Goal: Task Accomplishment & Management: Manage account settings

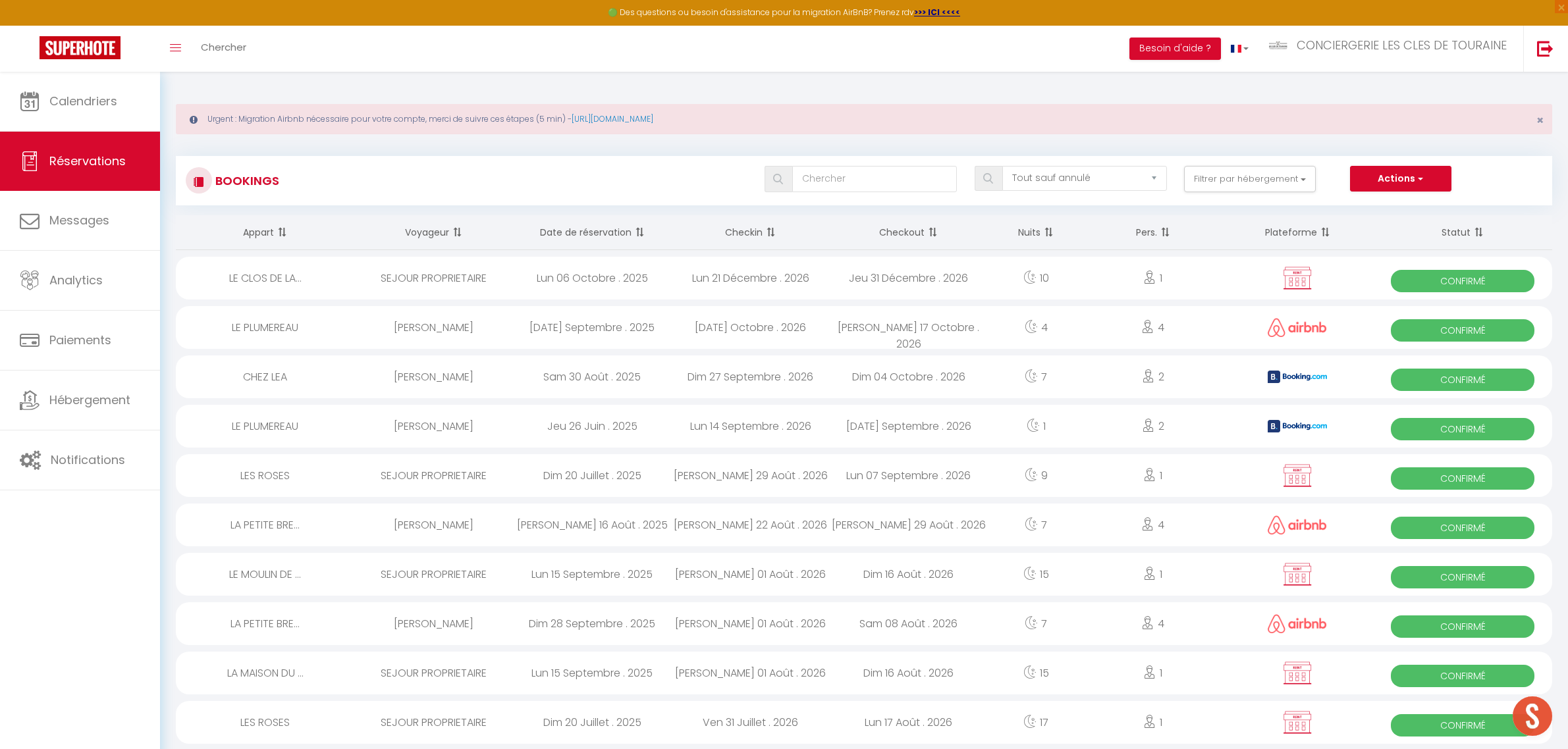
select select "not_cancelled"
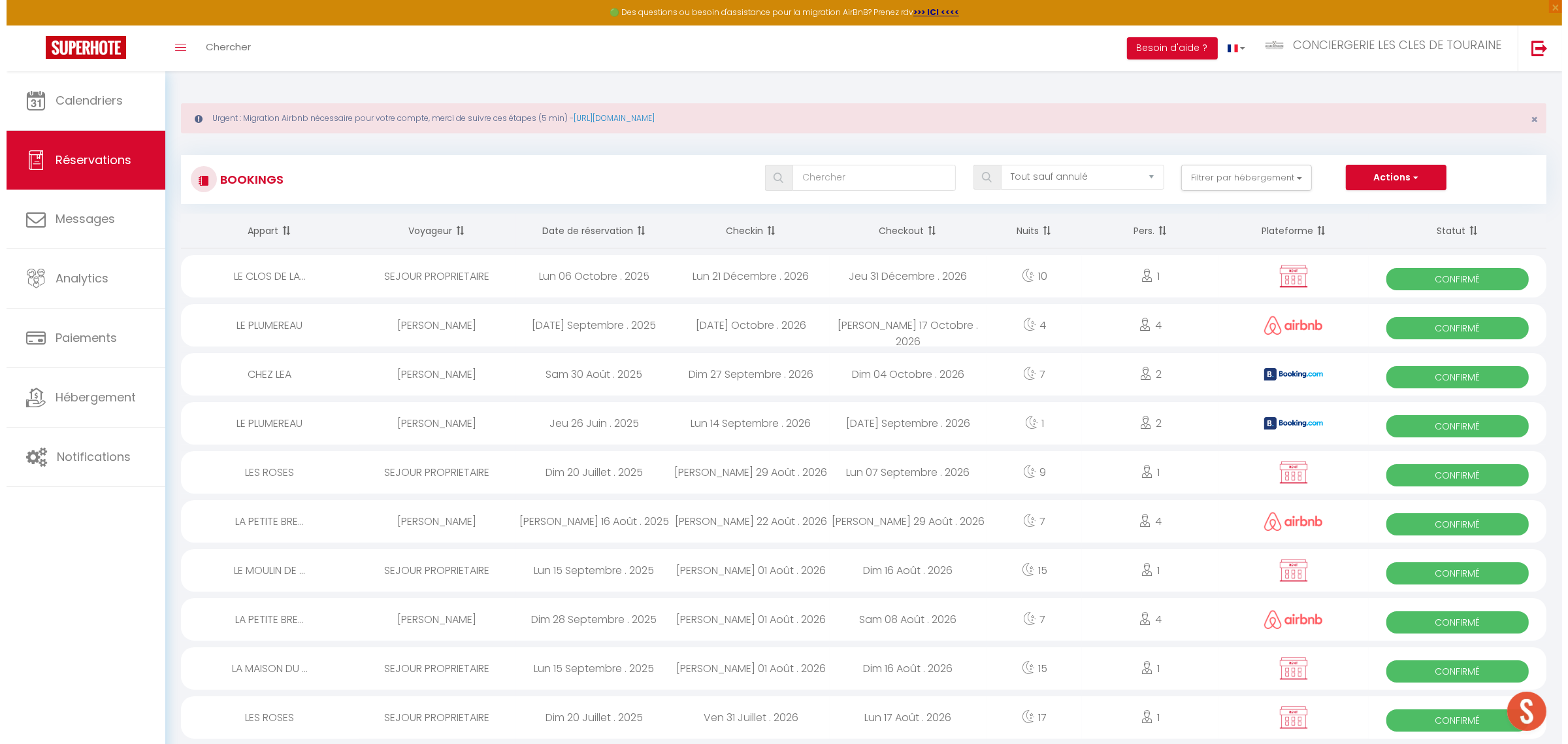
scroll to position [379, 0]
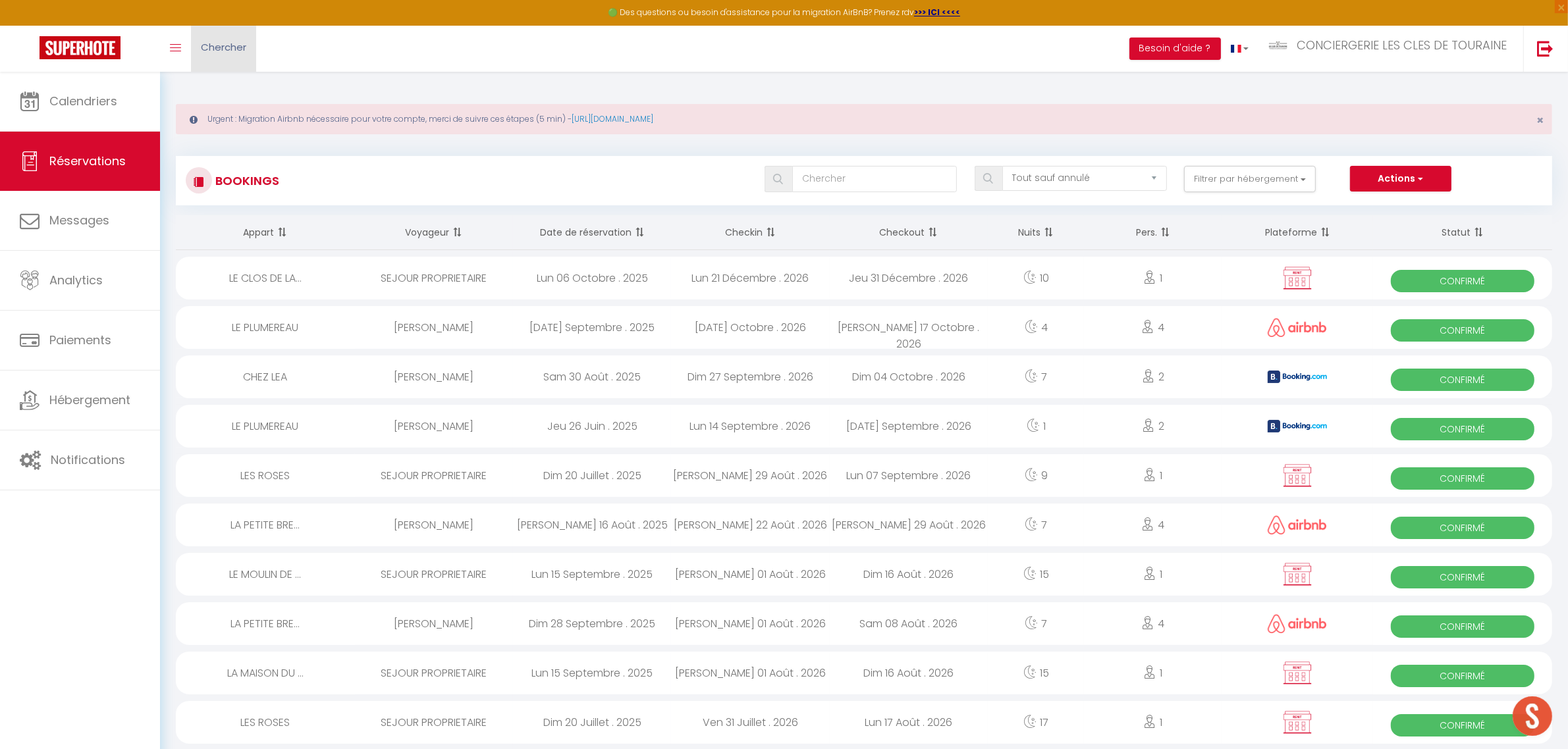
click at [232, 51] on span "Chercher" at bounding box center [224, 47] width 46 height 14
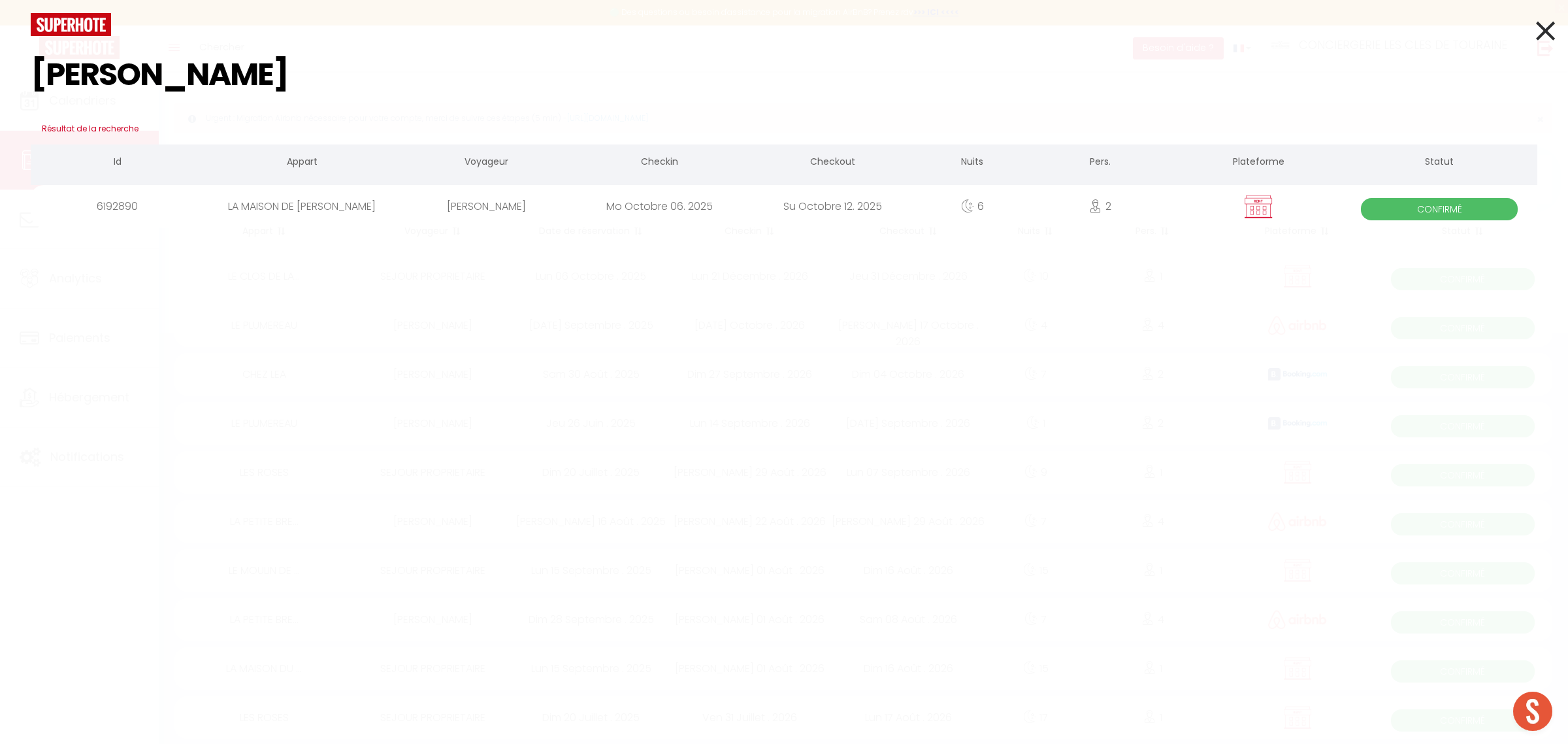
type input "[PERSON_NAME]"
click at [481, 209] on div "[PERSON_NAME]" at bounding box center [487, 206] width 174 height 42
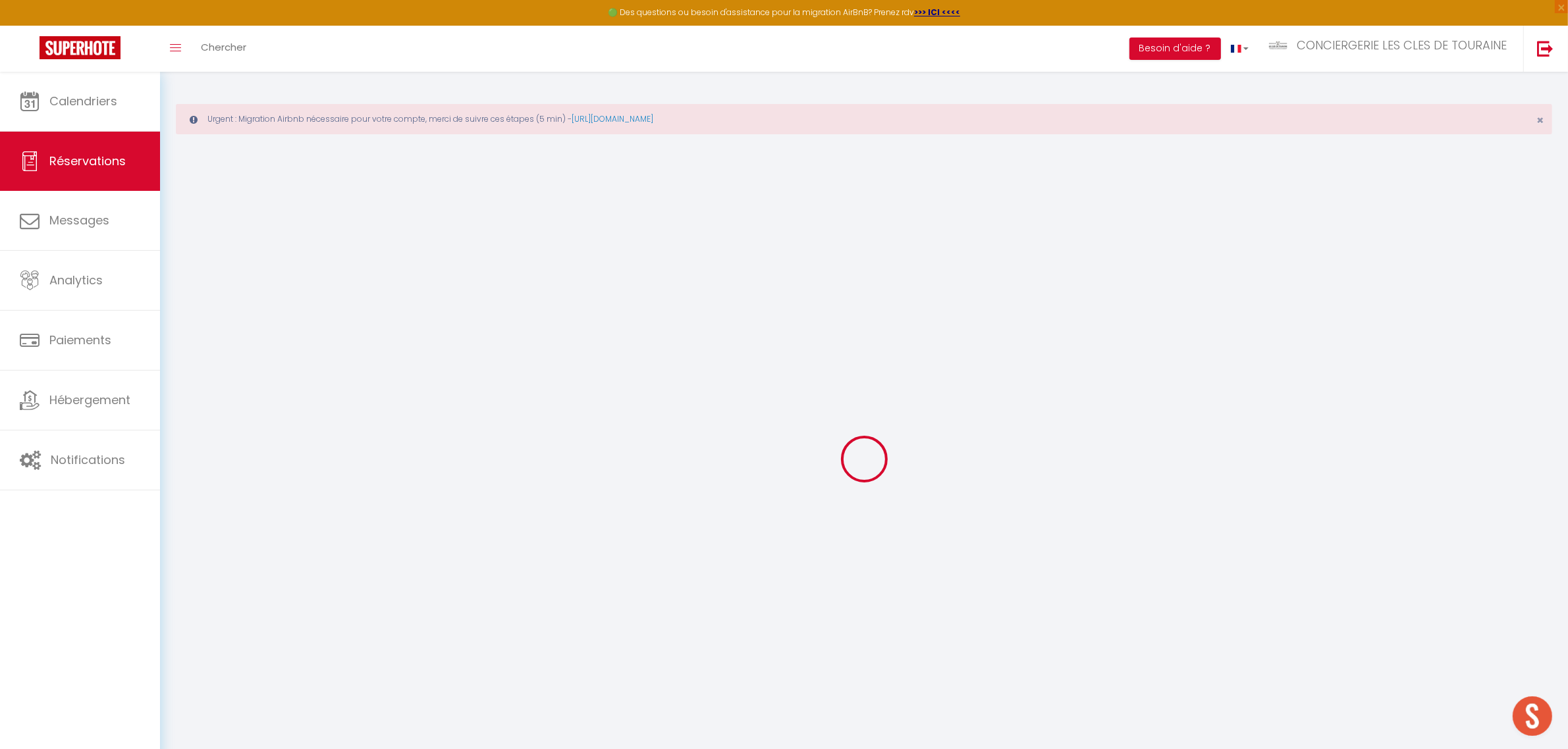
select select
checkbox input "false"
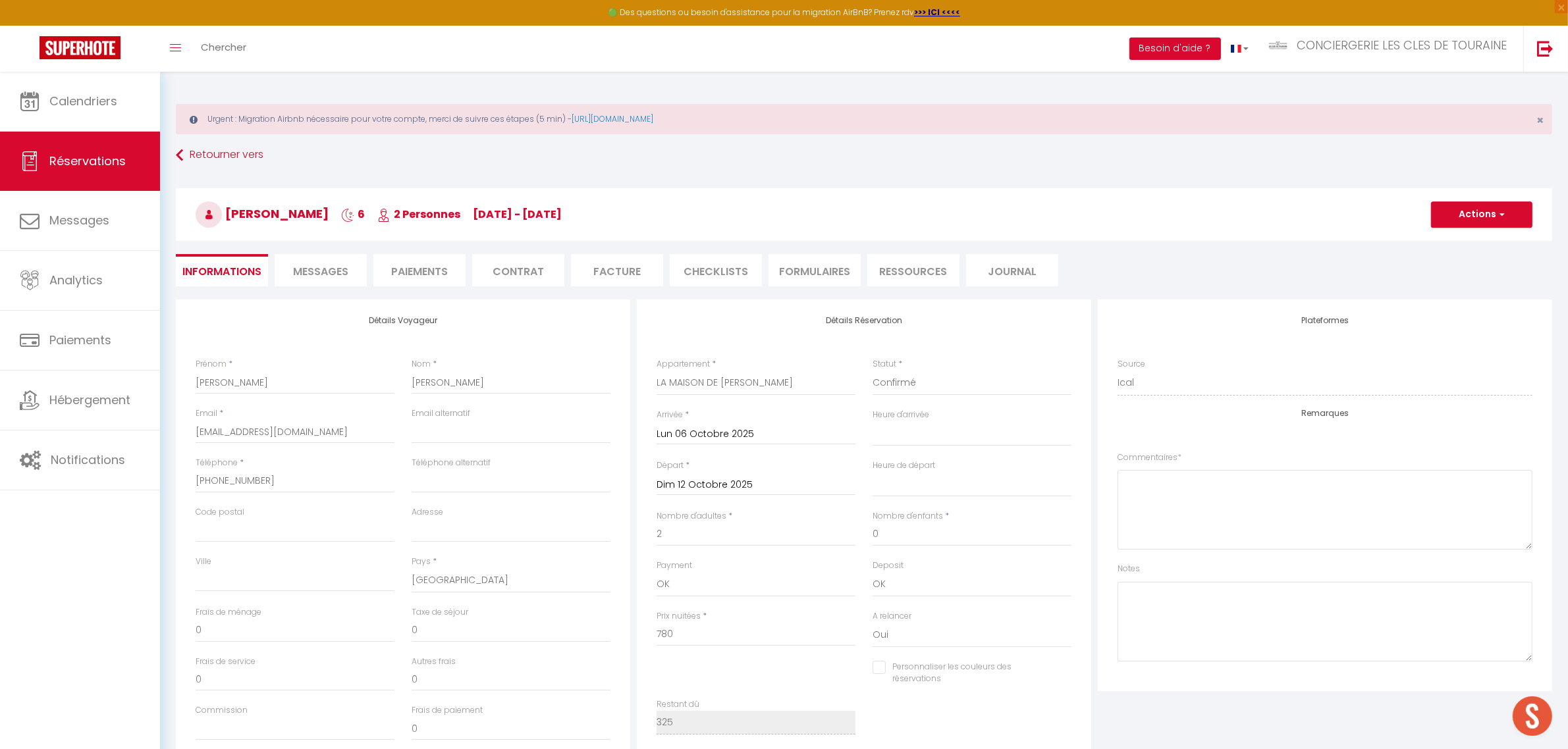
select select
checkbox input "false"
type textarea "COMMANDE DE 1 KIT LIT DOUBLE ET 2 KITS TOILETTE"
type input "70"
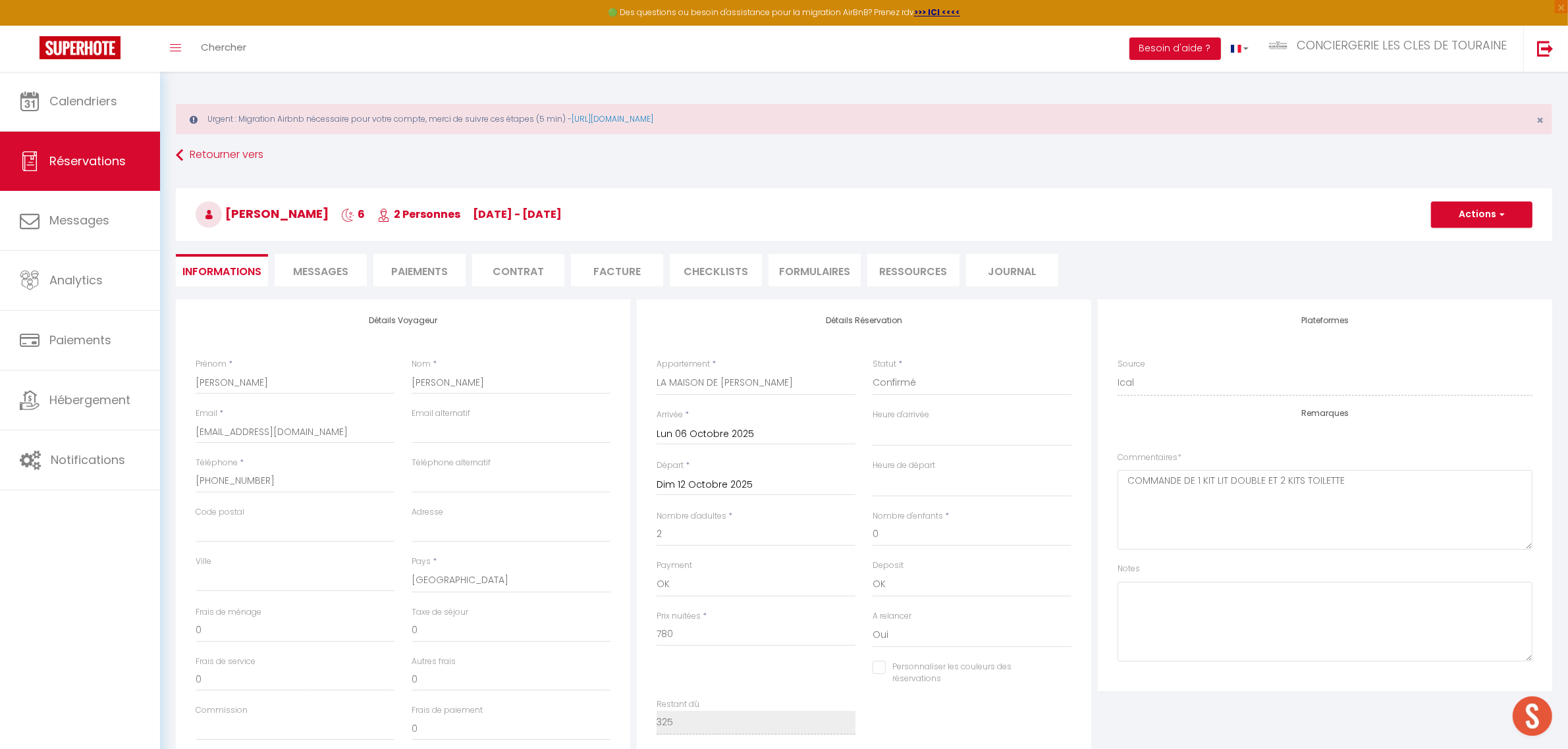
select select
checkbox input "false"
select select
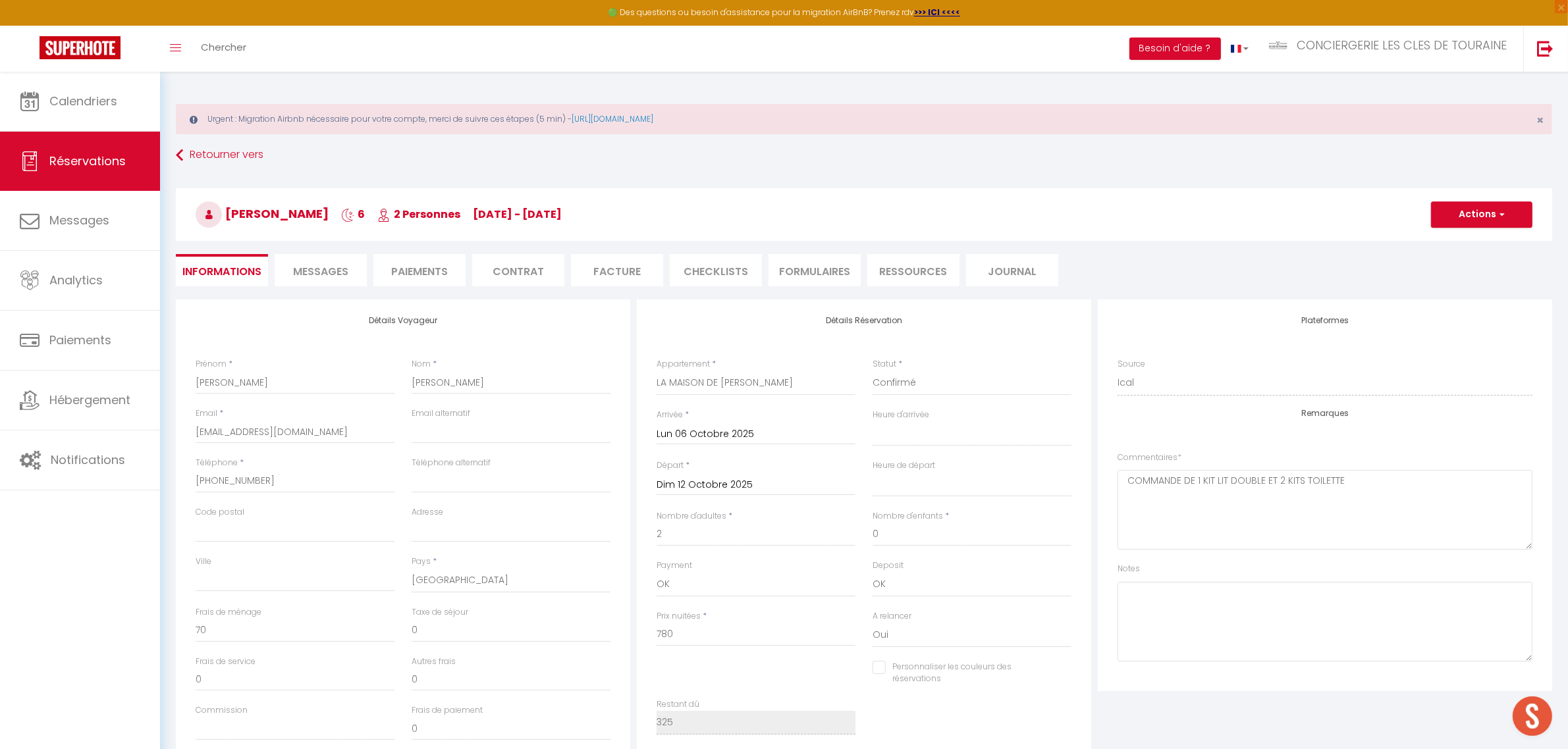
click at [730, 267] on li "CHECKLISTS" at bounding box center [715, 270] width 92 height 32
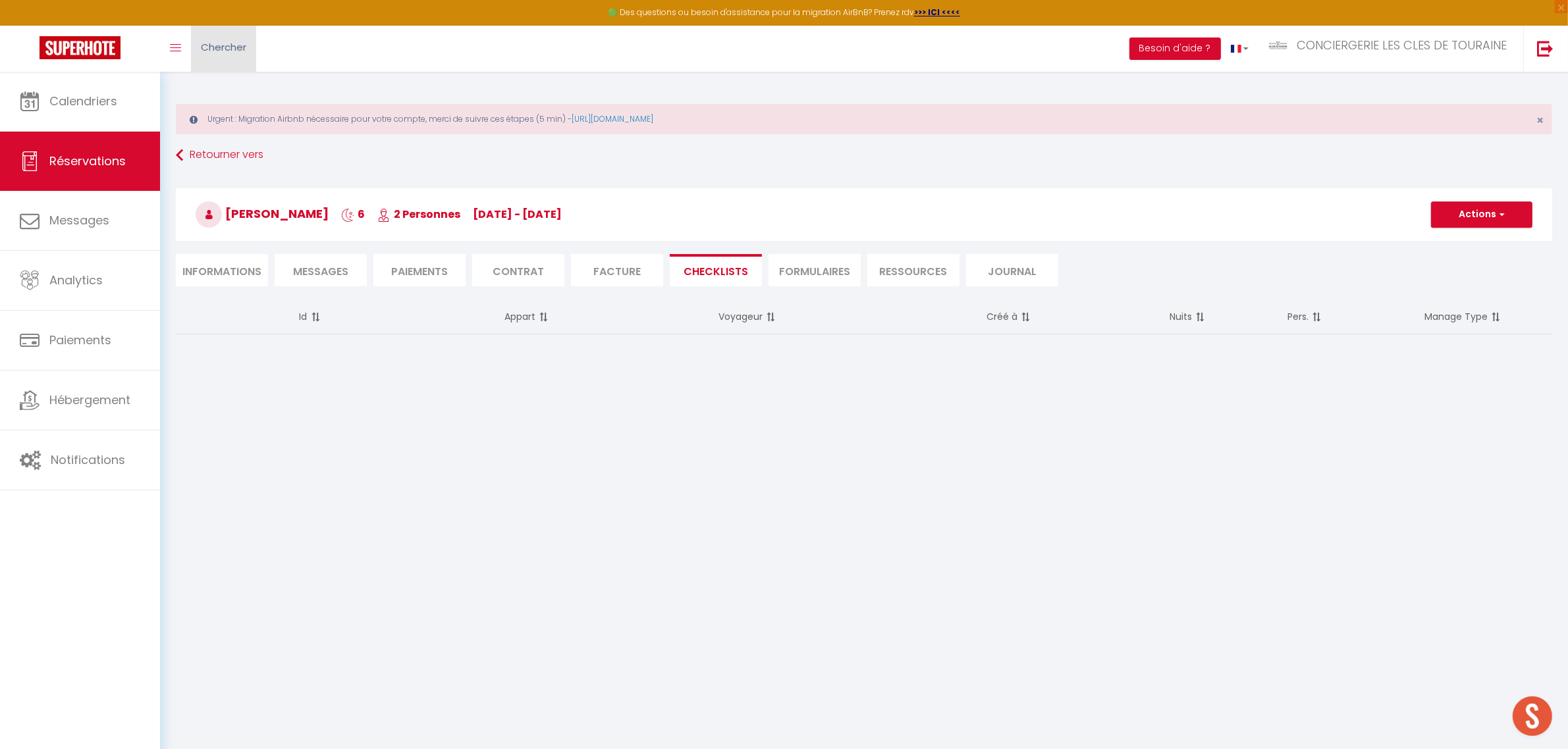
click at [228, 41] on span "Chercher" at bounding box center [224, 47] width 46 height 14
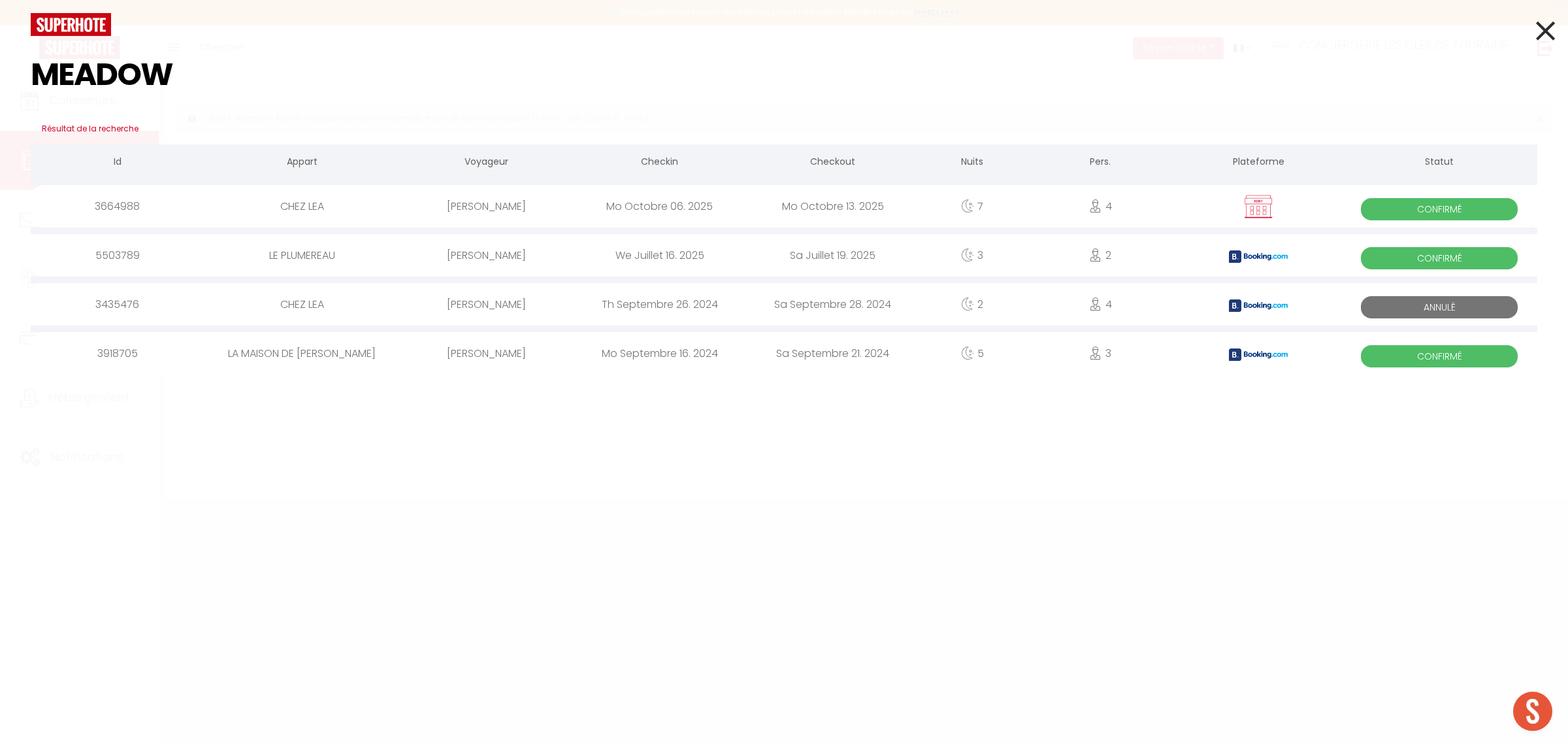
drag, startPoint x: 252, startPoint y: 79, endPoint x: 0, endPoint y: 76, distance: 252.0
click at [0, 76] on div "MEADOW Résultat de la recherche Id Appart Voyageur Checkin Checkout Nuits Pers.…" at bounding box center [784, 372] width 1568 height 744
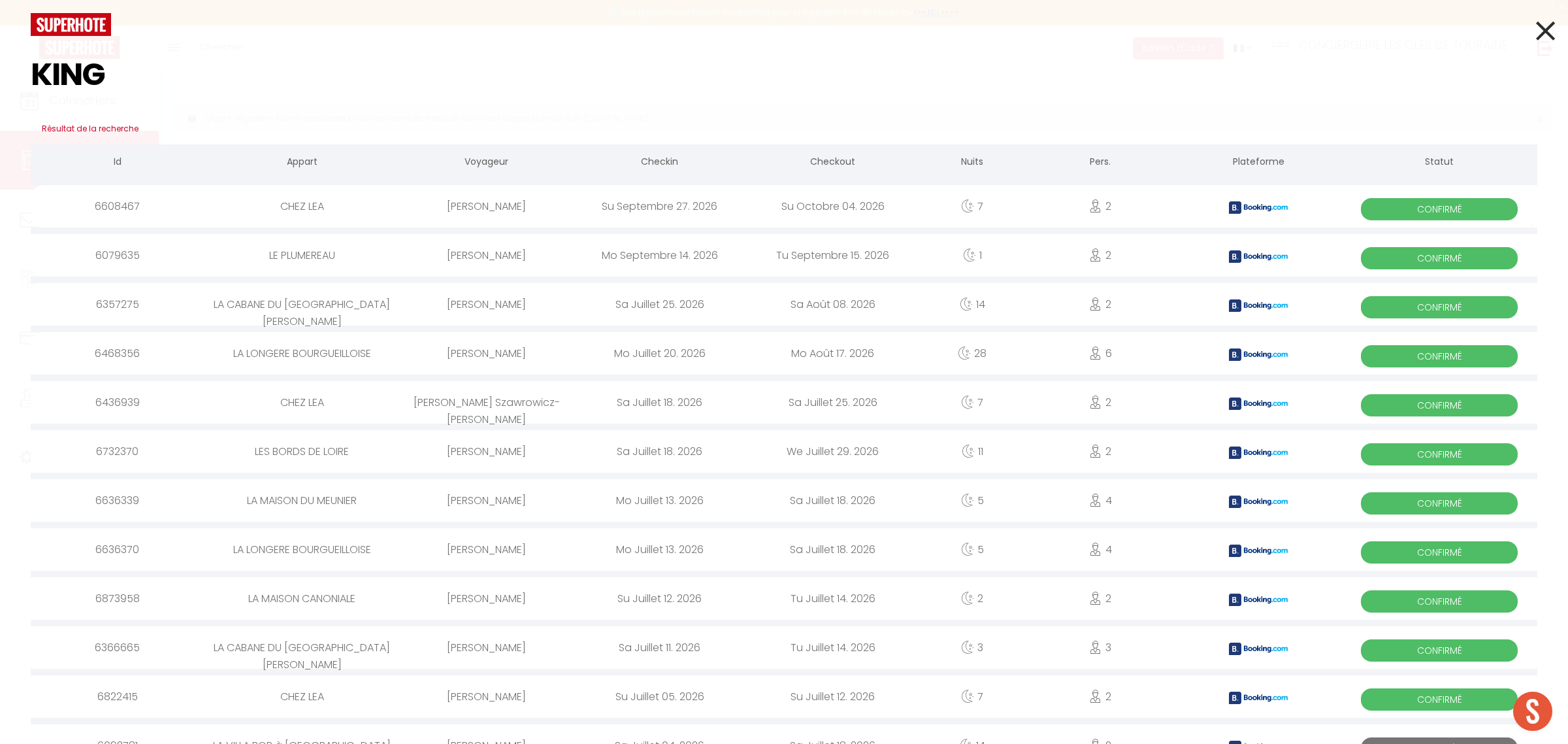
drag, startPoint x: 177, startPoint y: 79, endPoint x: 0, endPoint y: 67, distance: 177.4
click at [0, 67] on div "KING Résultat de la recherche Id Appart Voyageur Checkin Checkout Nuits Pers. P…" at bounding box center [784, 372] width 1568 height 744
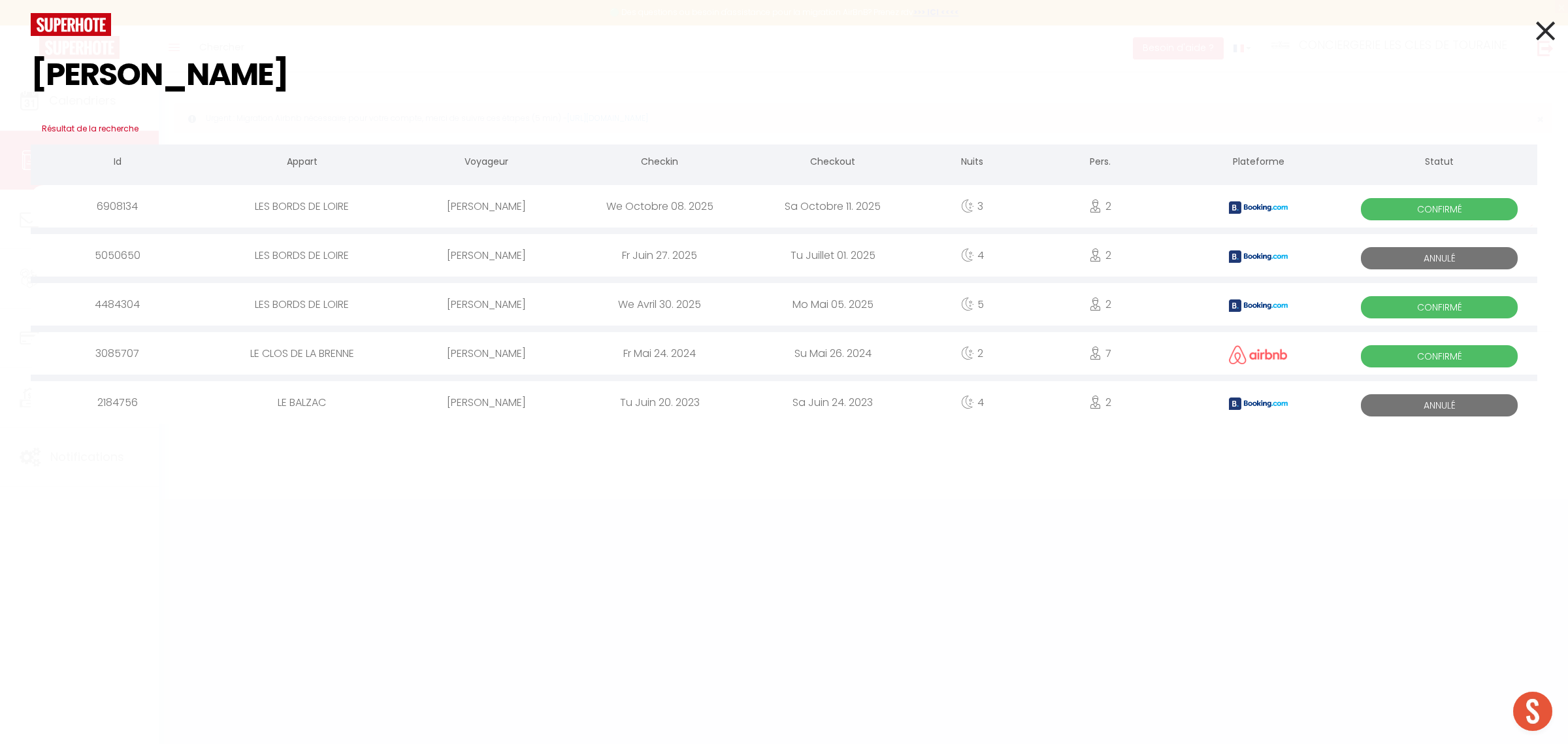
drag, startPoint x: 134, startPoint y: 79, endPoint x: 0, endPoint y: 49, distance: 137.3
click at [0, 49] on div "[PERSON_NAME] Résultat de la recherche Id Appart Voyageur Checkin Checkout Nuit…" at bounding box center [784, 372] width 1568 height 744
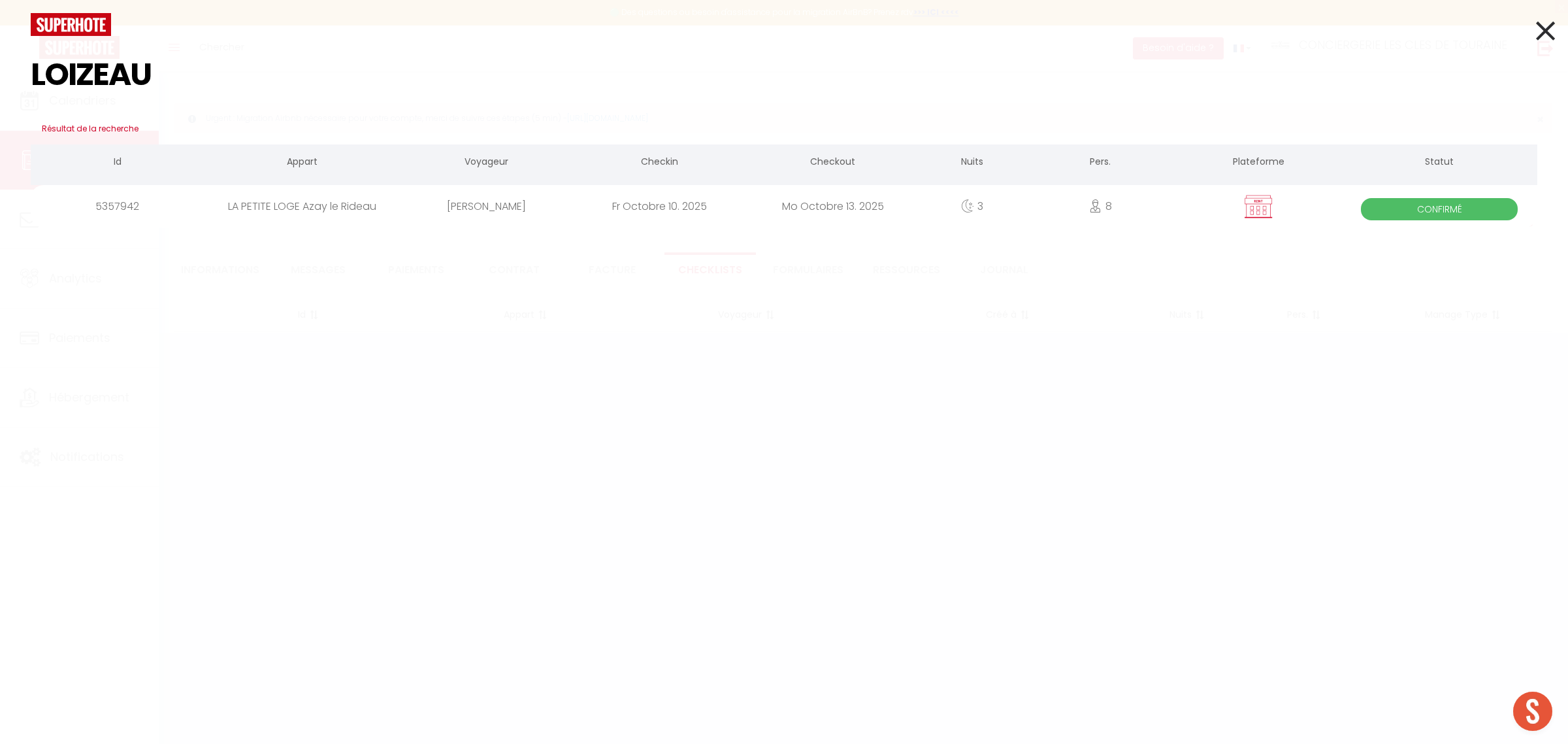
drag, startPoint x: 166, startPoint y: 72, endPoint x: 0, endPoint y: 39, distance: 169.2
click at [0, 39] on div "LOIZEAU Résultat de la recherche Id Appart Voyageur Checkin Checkout Nuits Pers…" at bounding box center [784, 372] width 1568 height 744
type input "[PERSON_NAME]"
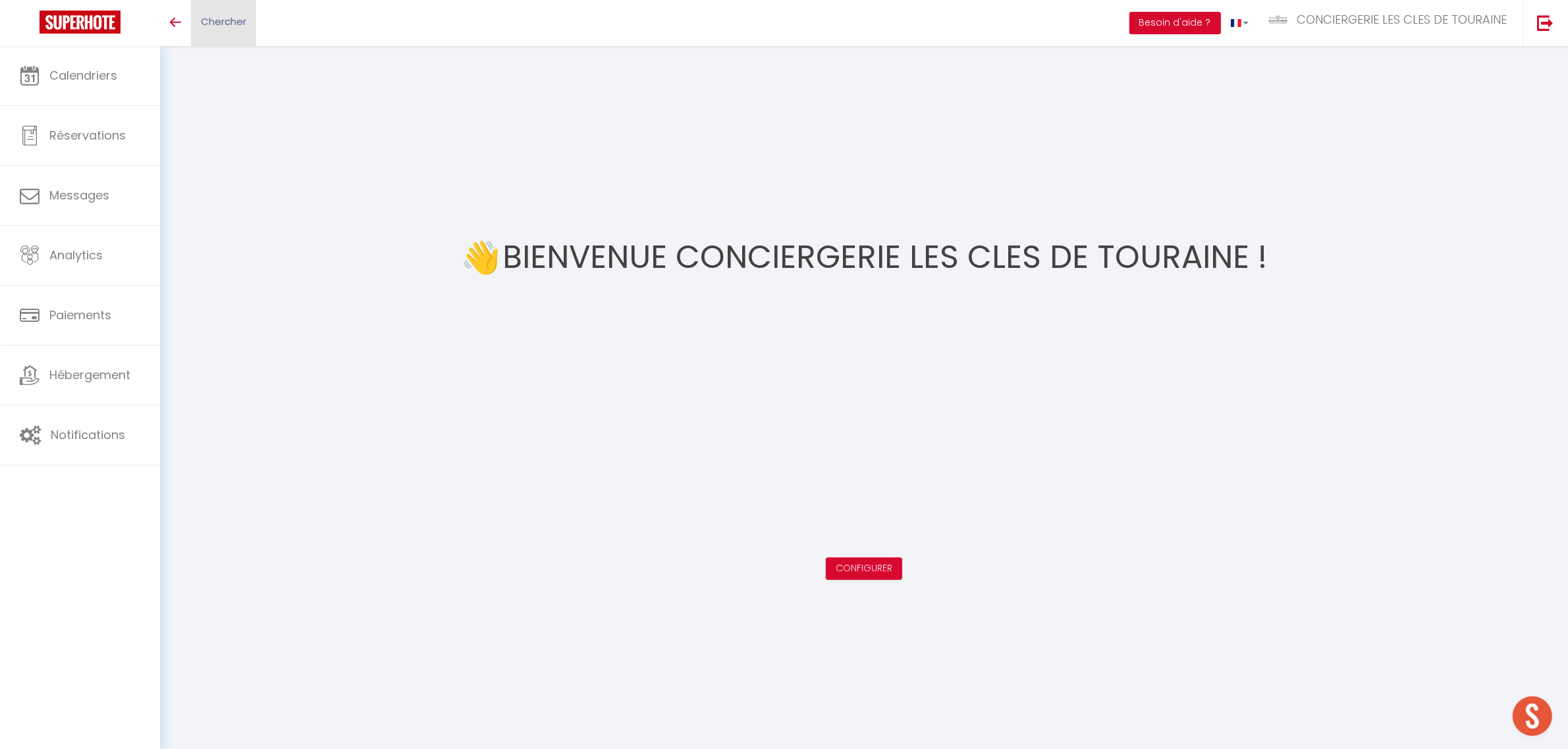
scroll to position [378, 0]
click at [238, 24] on span "Chercher" at bounding box center [224, 22] width 46 height 14
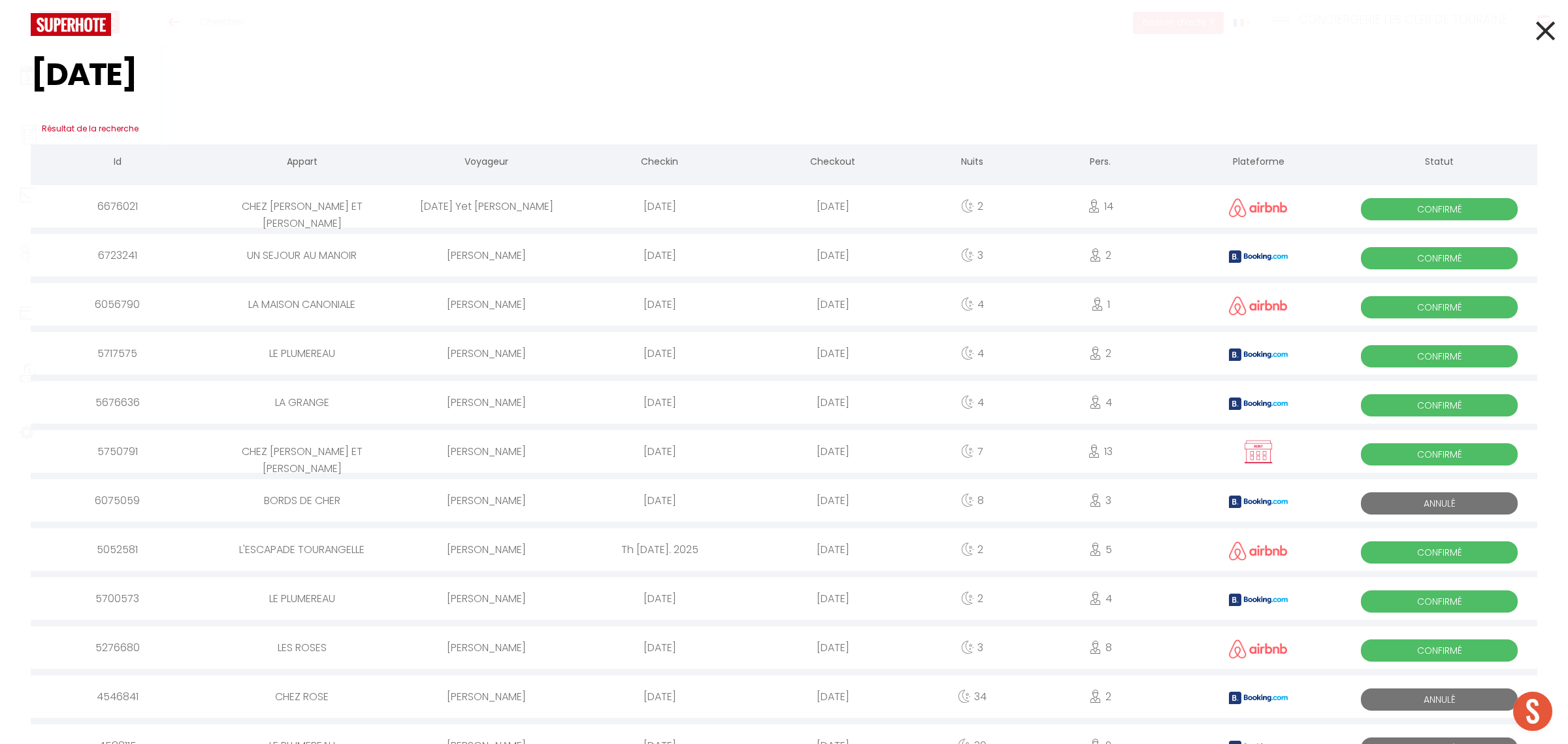
type input "[DATE]"
click at [504, 213] on div "[DATE] Yet [PERSON_NAME]" at bounding box center [487, 206] width 174 height 42
select select
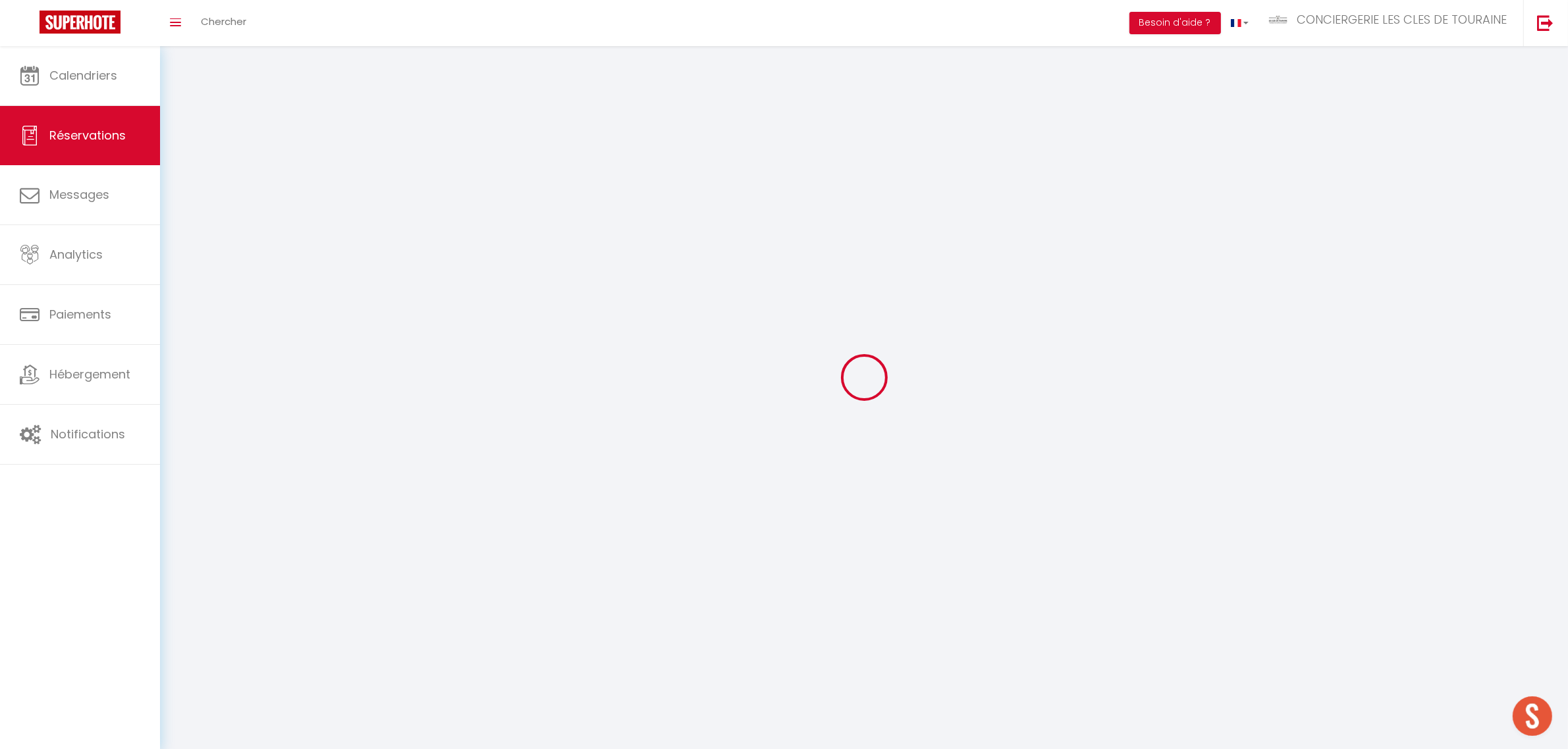
select select
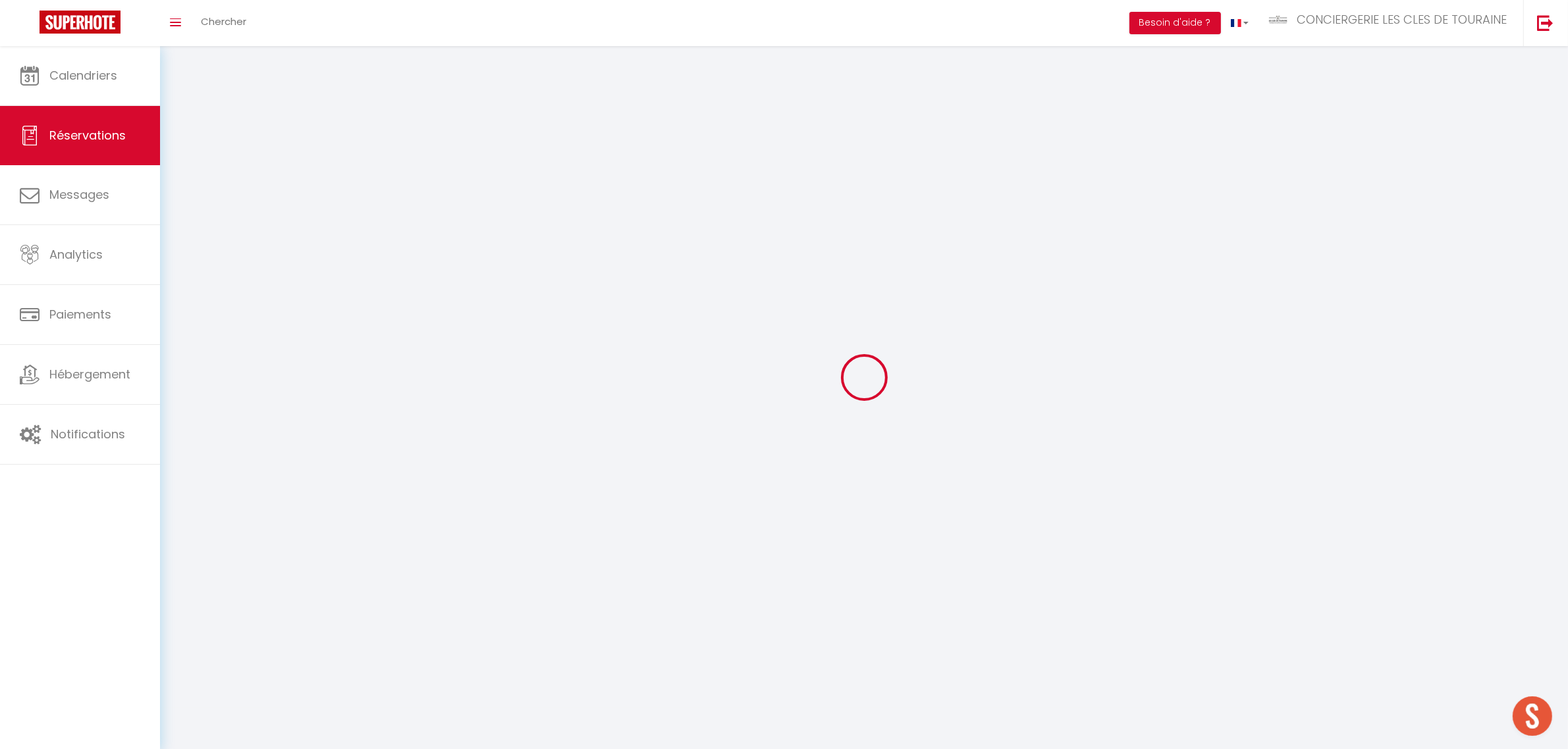
select select
checkbox input "false"
select select
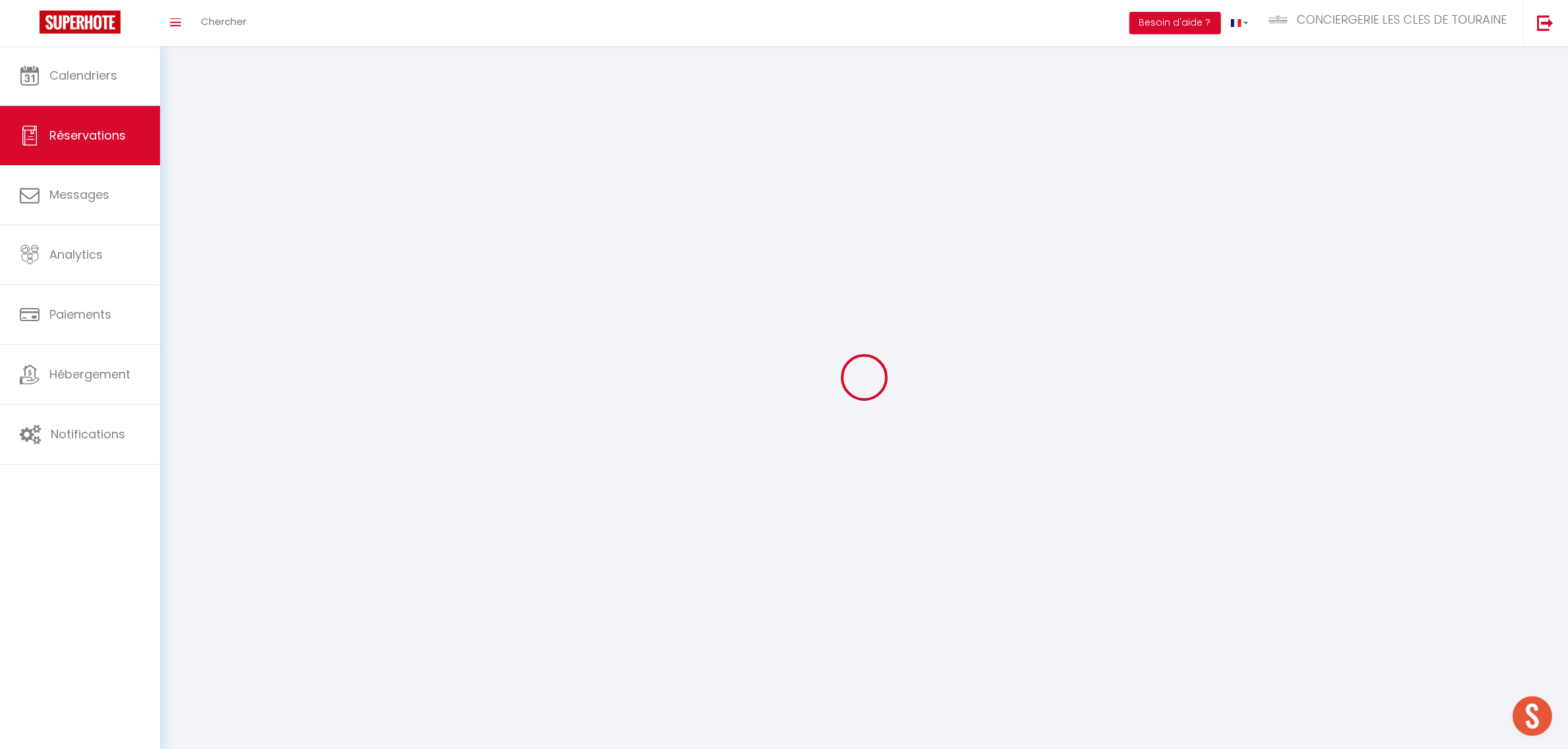
select select
checkbox input "false"
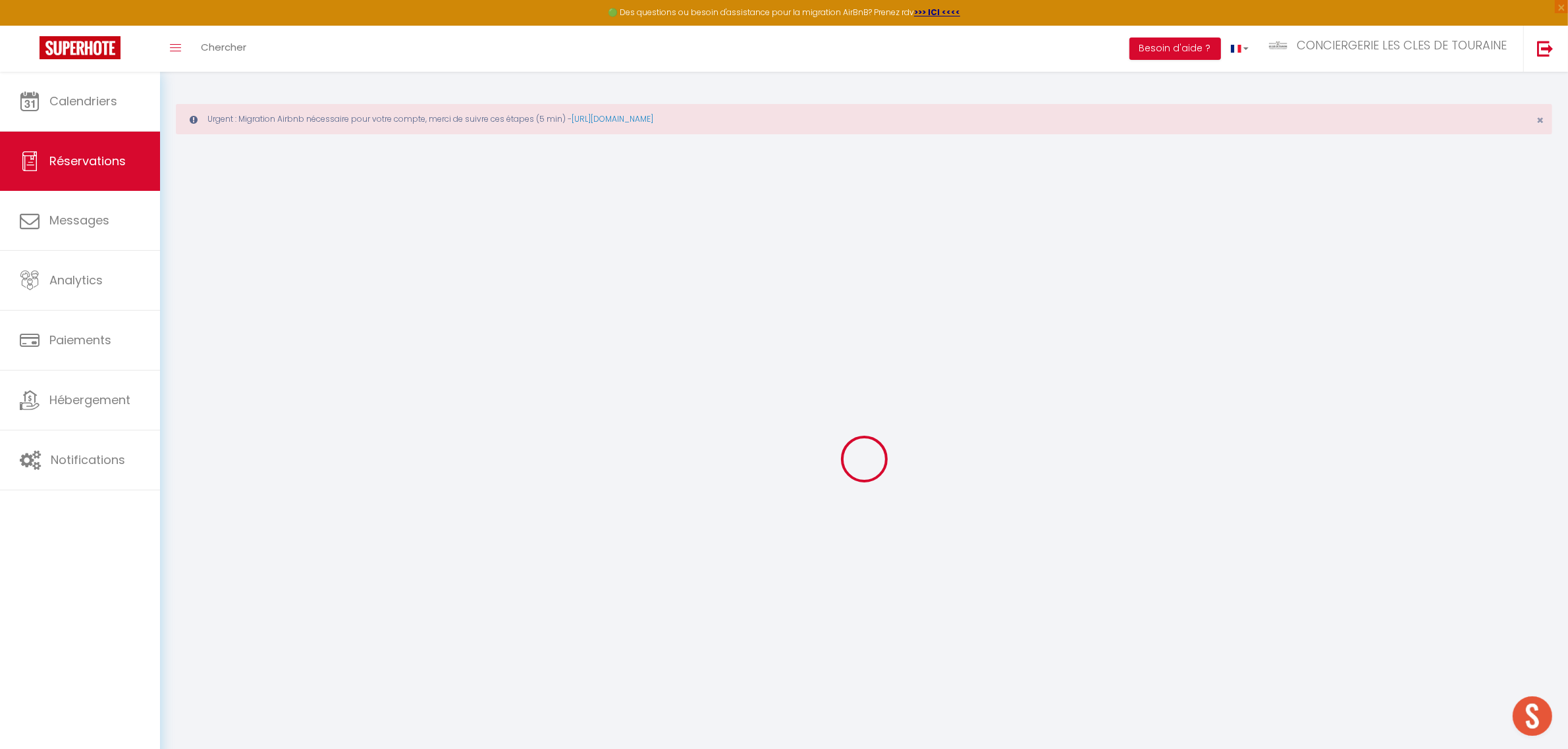
select select
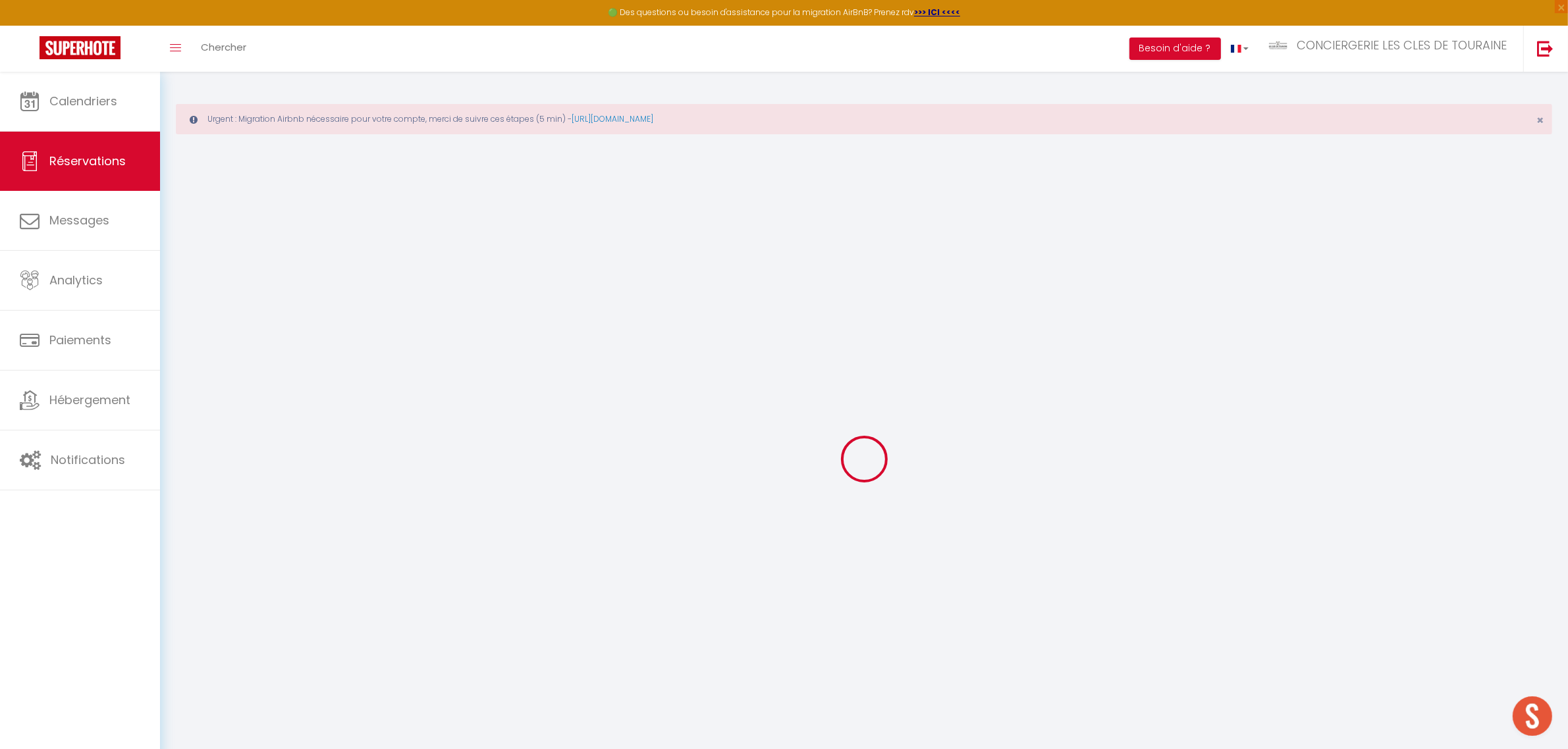
select select
checkbox input "false"
select select
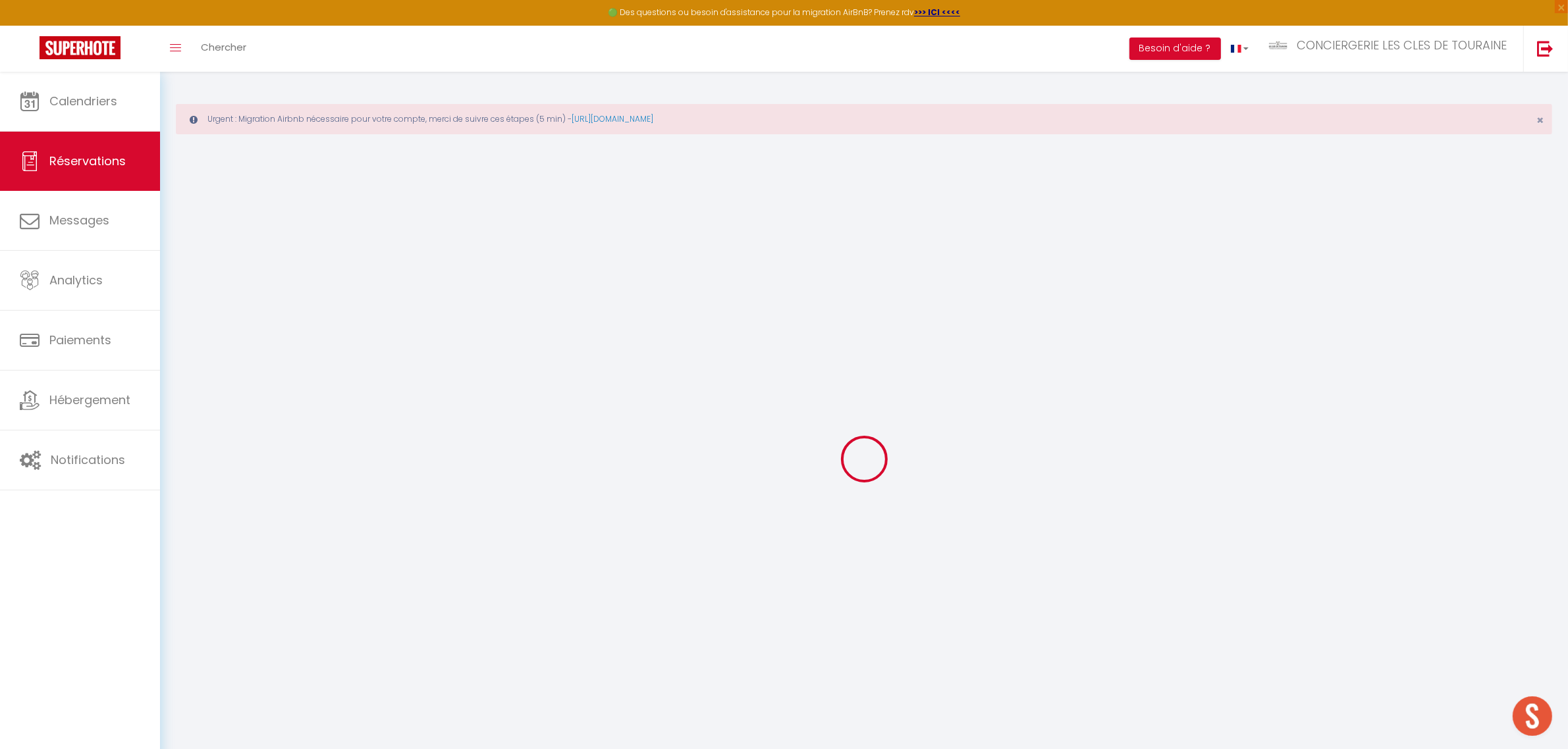
select select
checkbox input "false"
select select
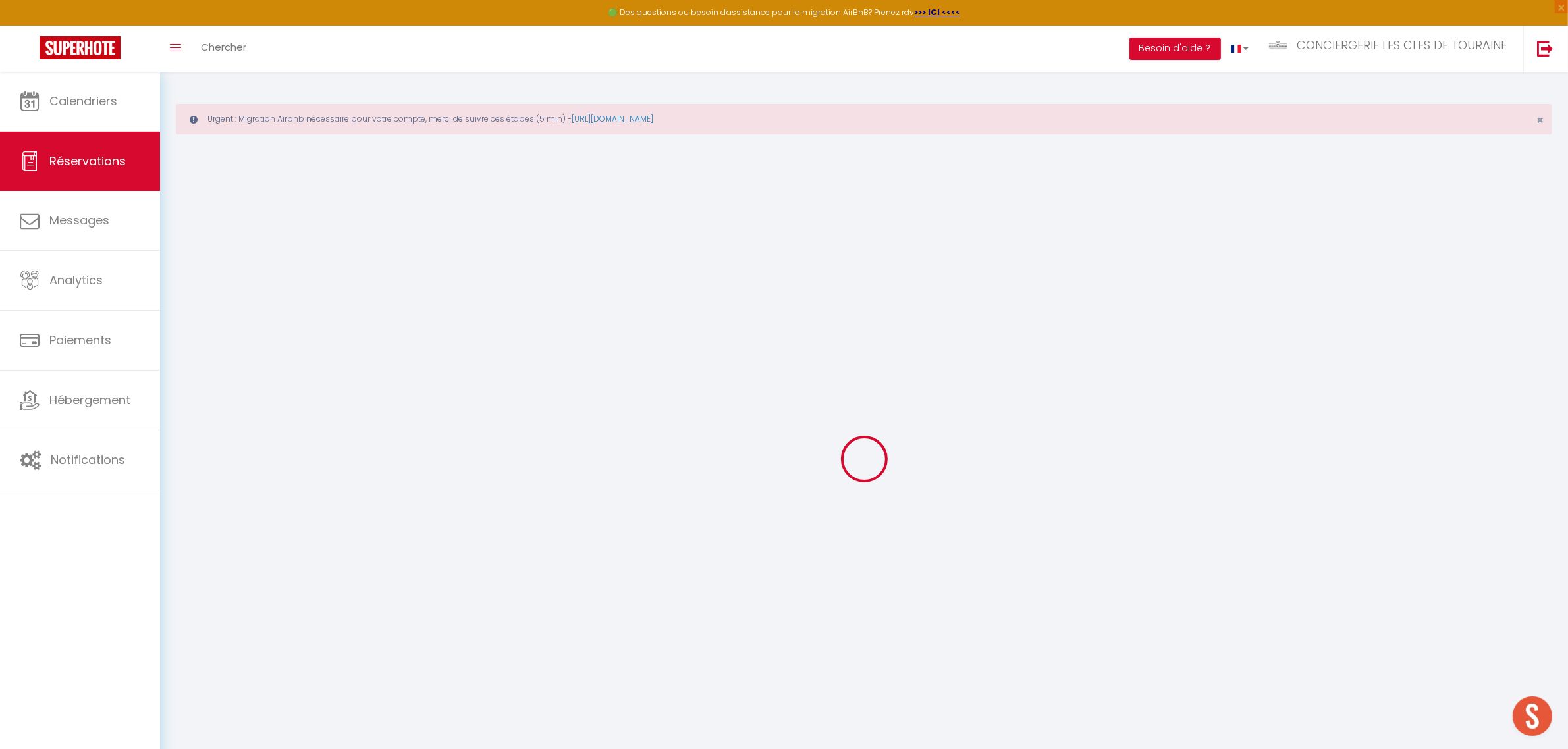
type input "Jul Yet"
type input "Durand"
type input "yijysmalzwad5cdichapzhiufbjc@reply.superhote.com"
type input "+33783661804"
select select
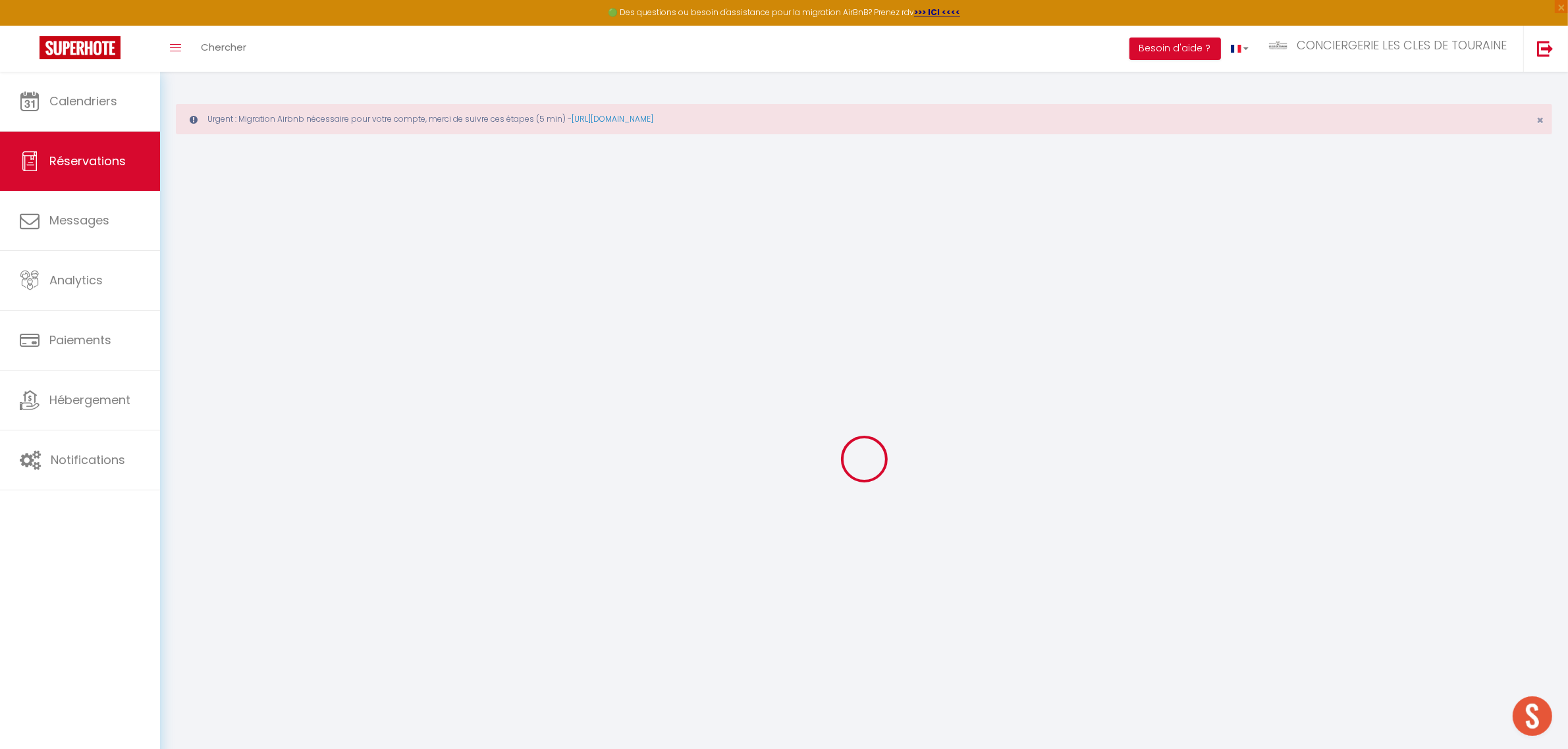
type input "204"
select select "65841"
select select "1"
select select
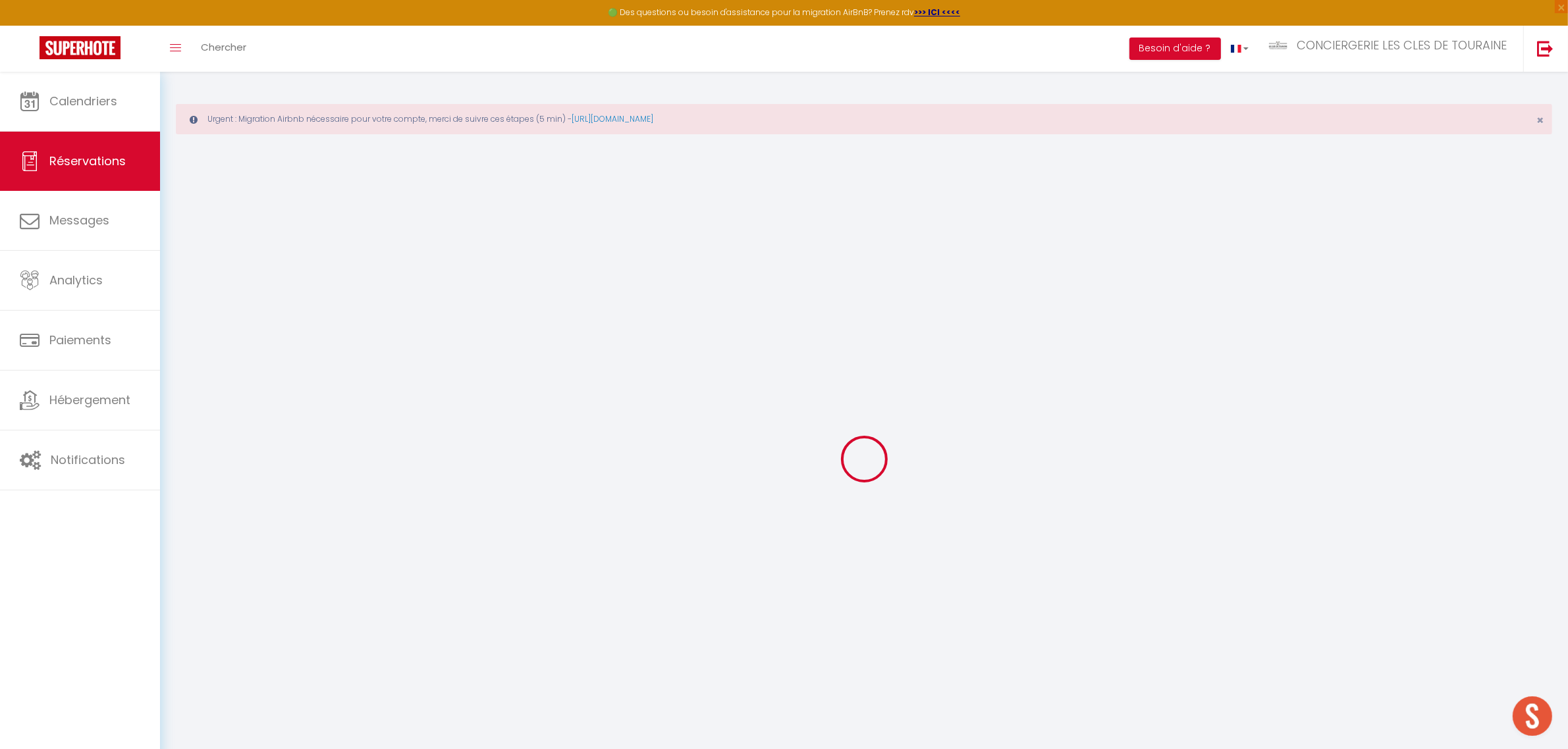
type input "14"
select select "12"
select select
type input "1180"
checkbox input "false"
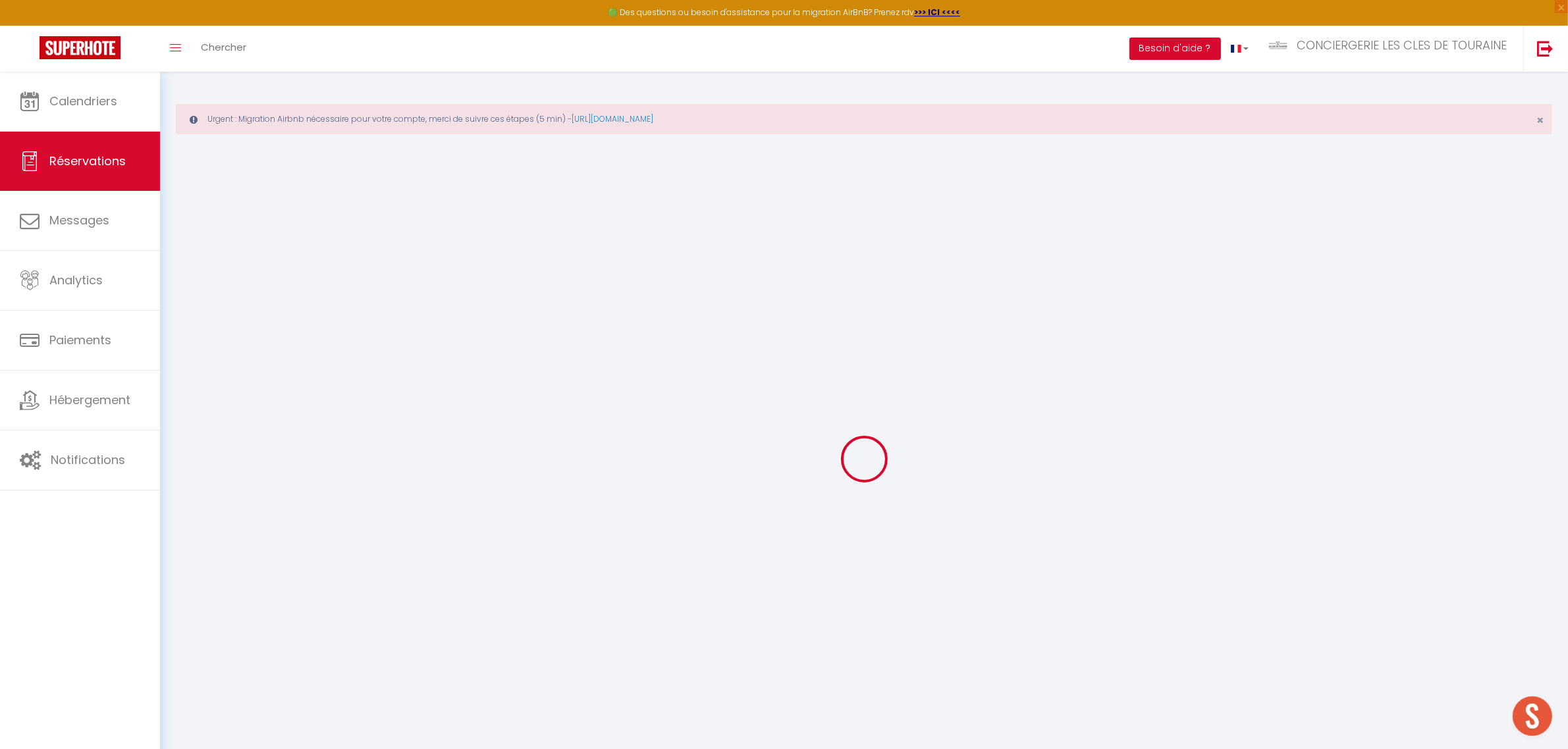
type input "0"
select select "1"
type input "0"
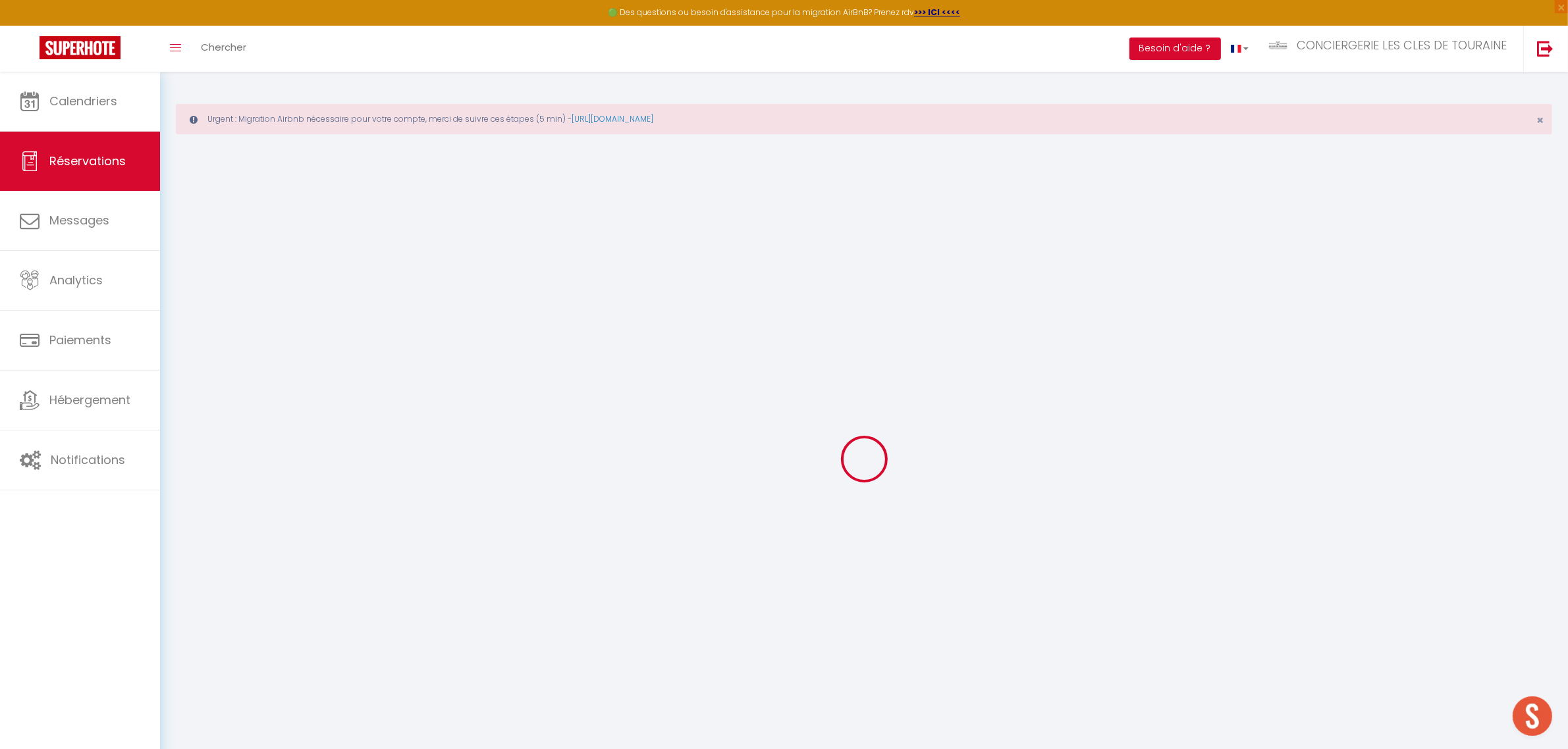
select select
select select "15"
checkbox input "false"
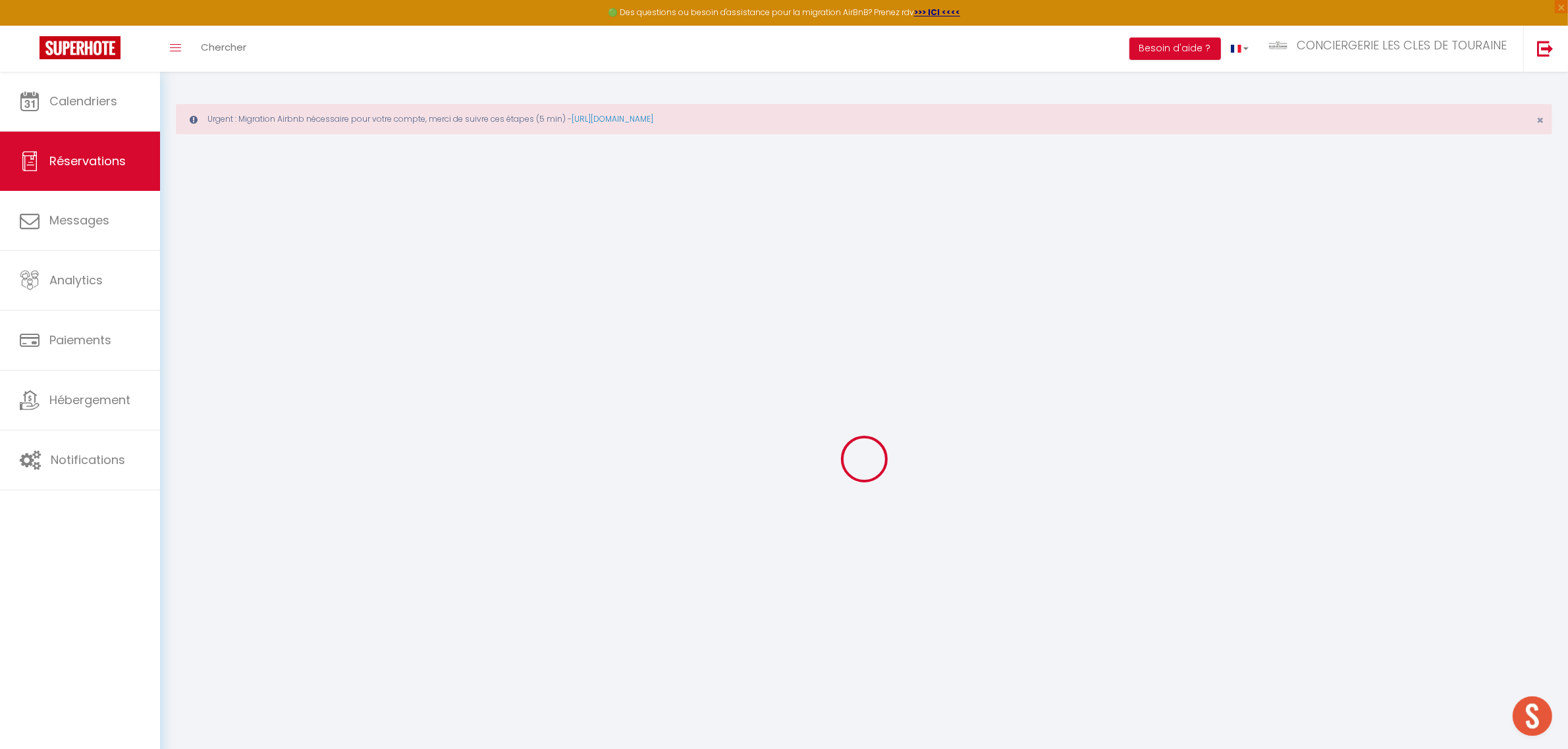
select select
checkbox input "false"
select select
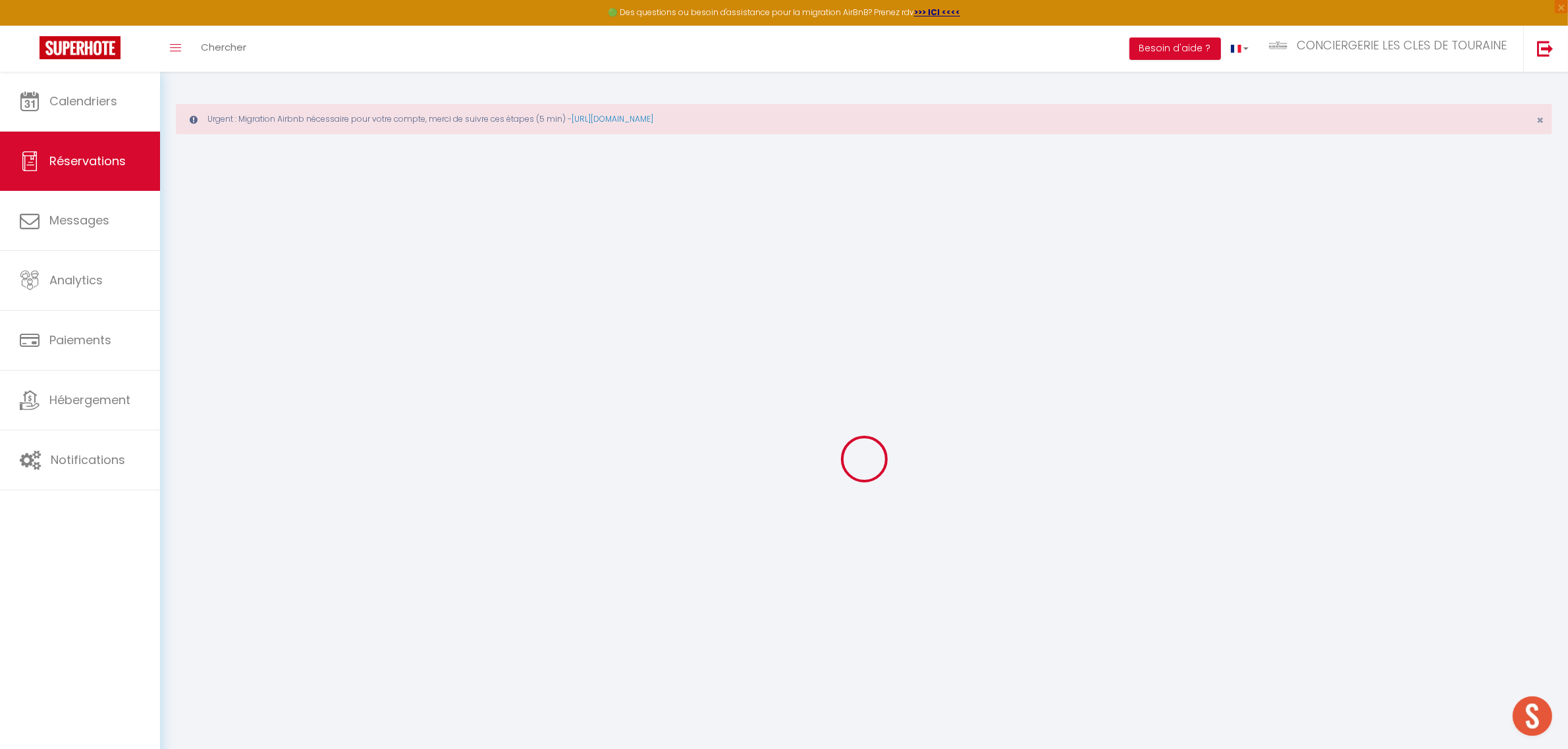
select select
checkbox input "false"
select select
type input "180"
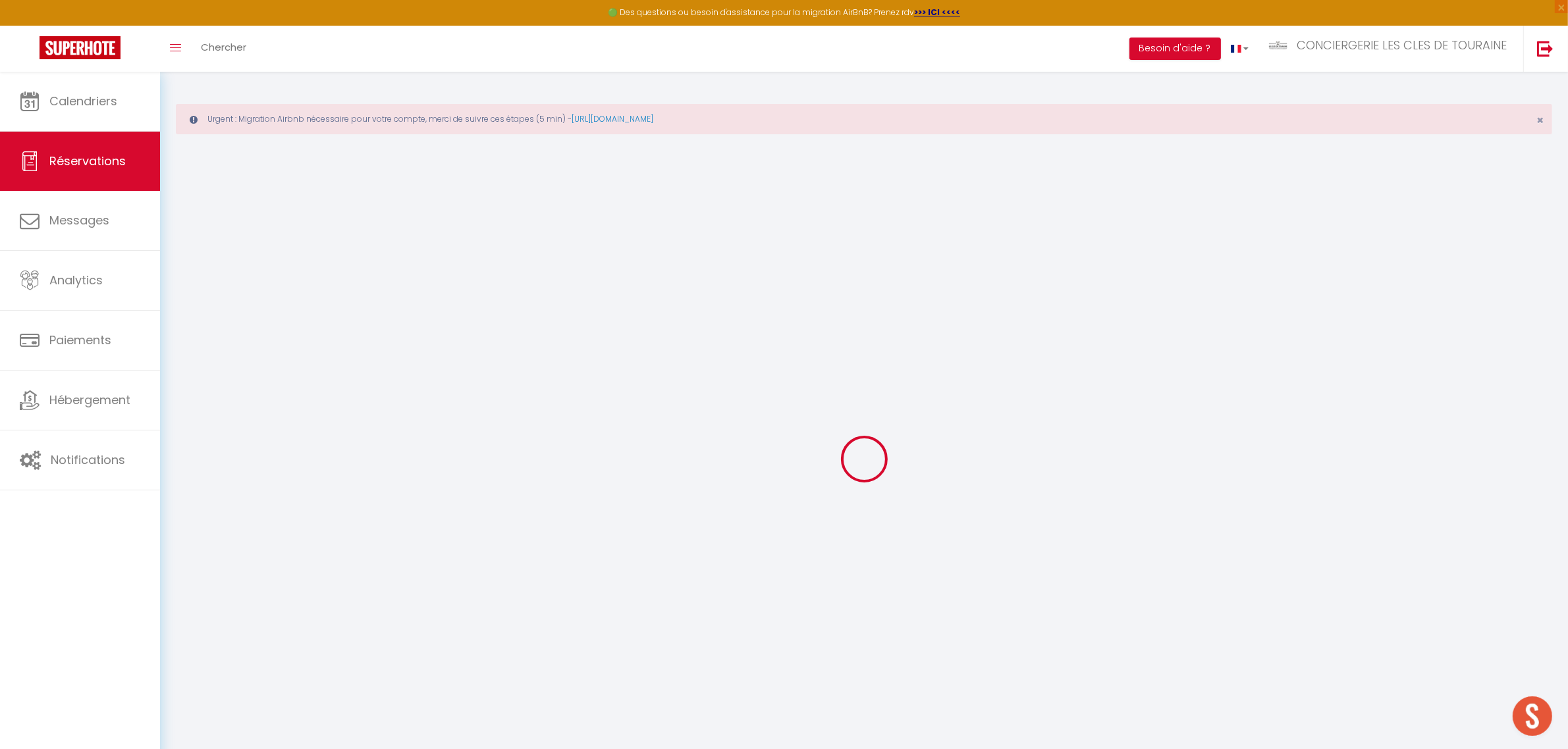
type input "22.48"
select select
checkbox input "false"
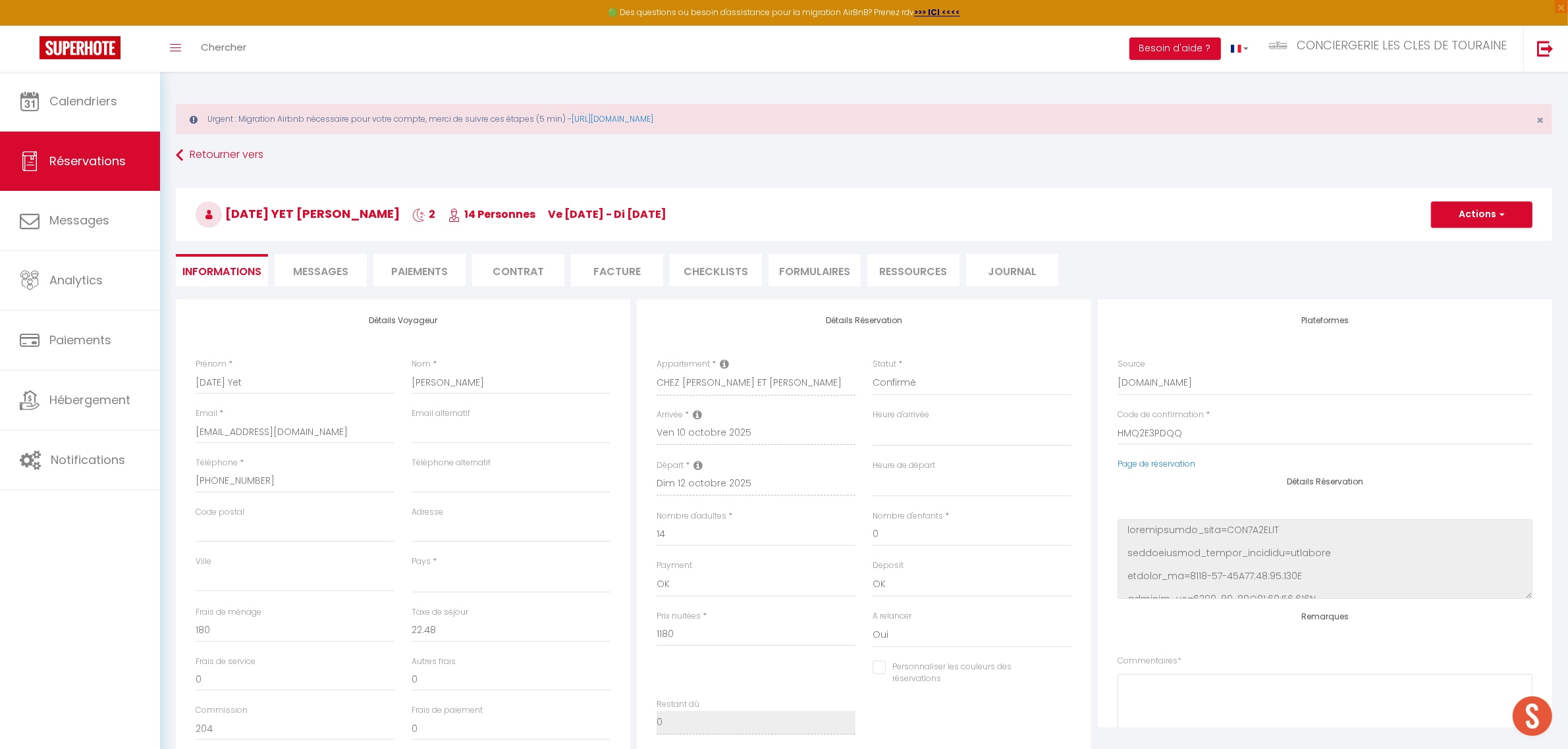
select select
checkbox input "false"
select select
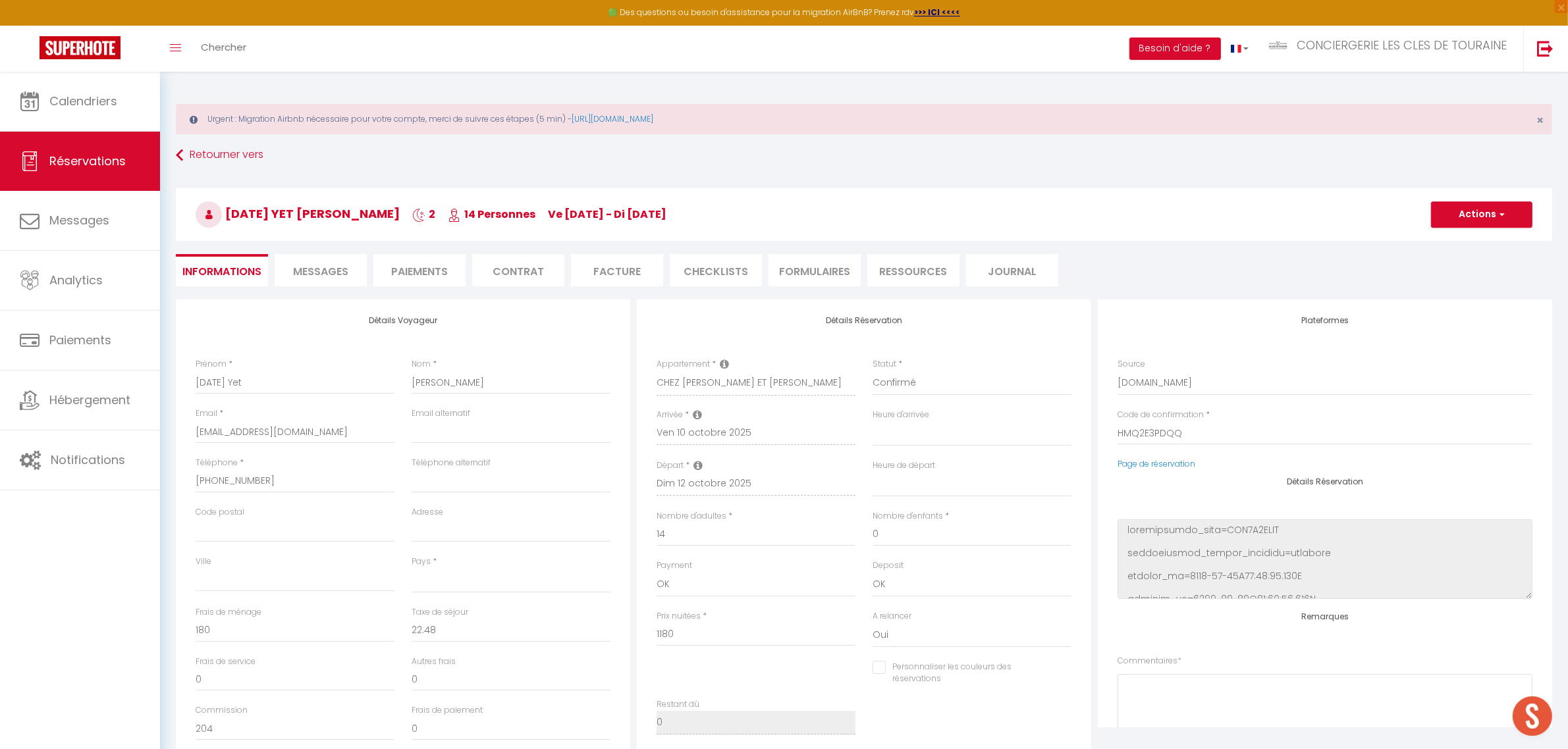
select select
checkbox input "false"
click at [725, 275] on li "CHECKLISTS" at bounding box center [715, 270] width 92 height 32
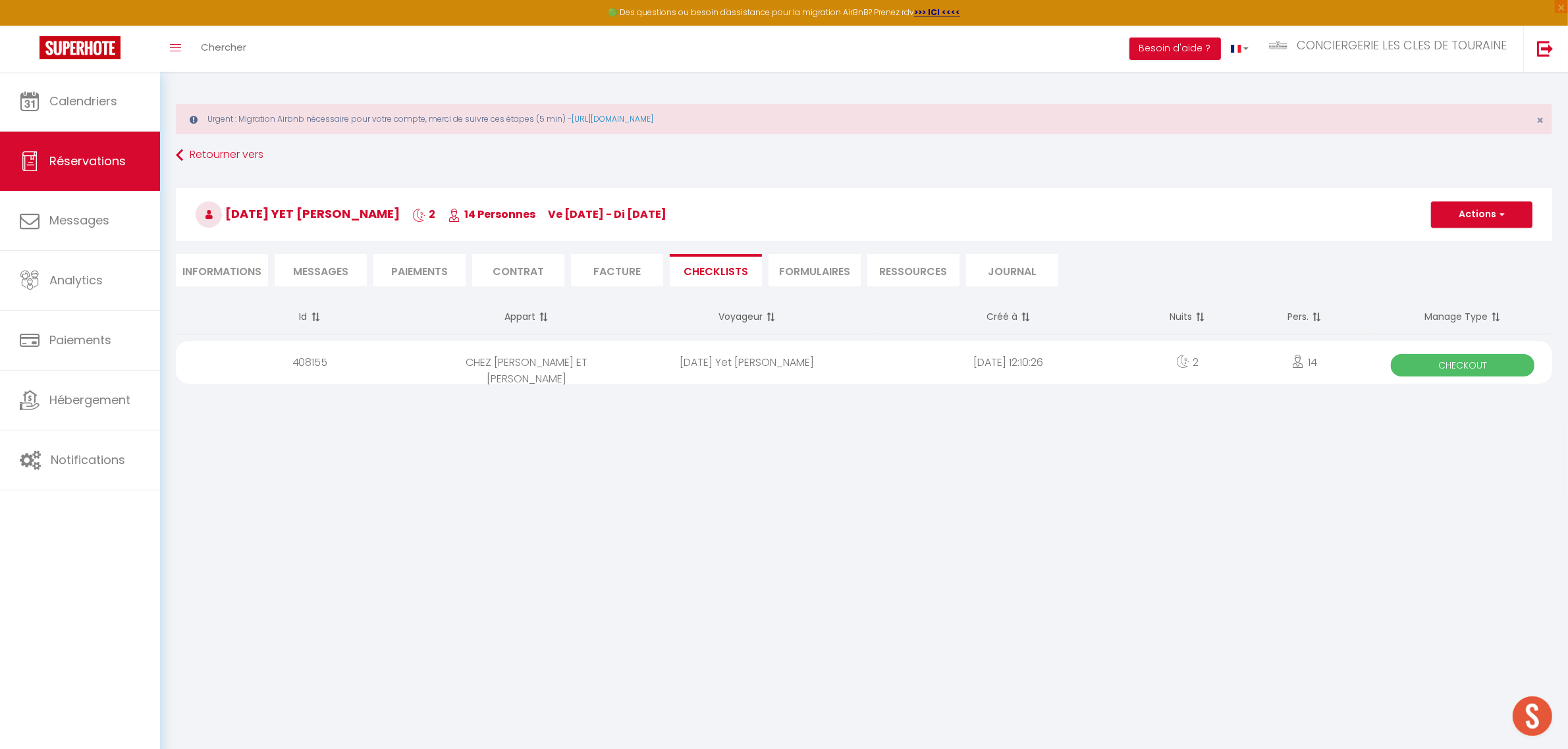
click at [1491, 358] on span "Checkout" at bounding box center [1462, 365] width 143 height 23
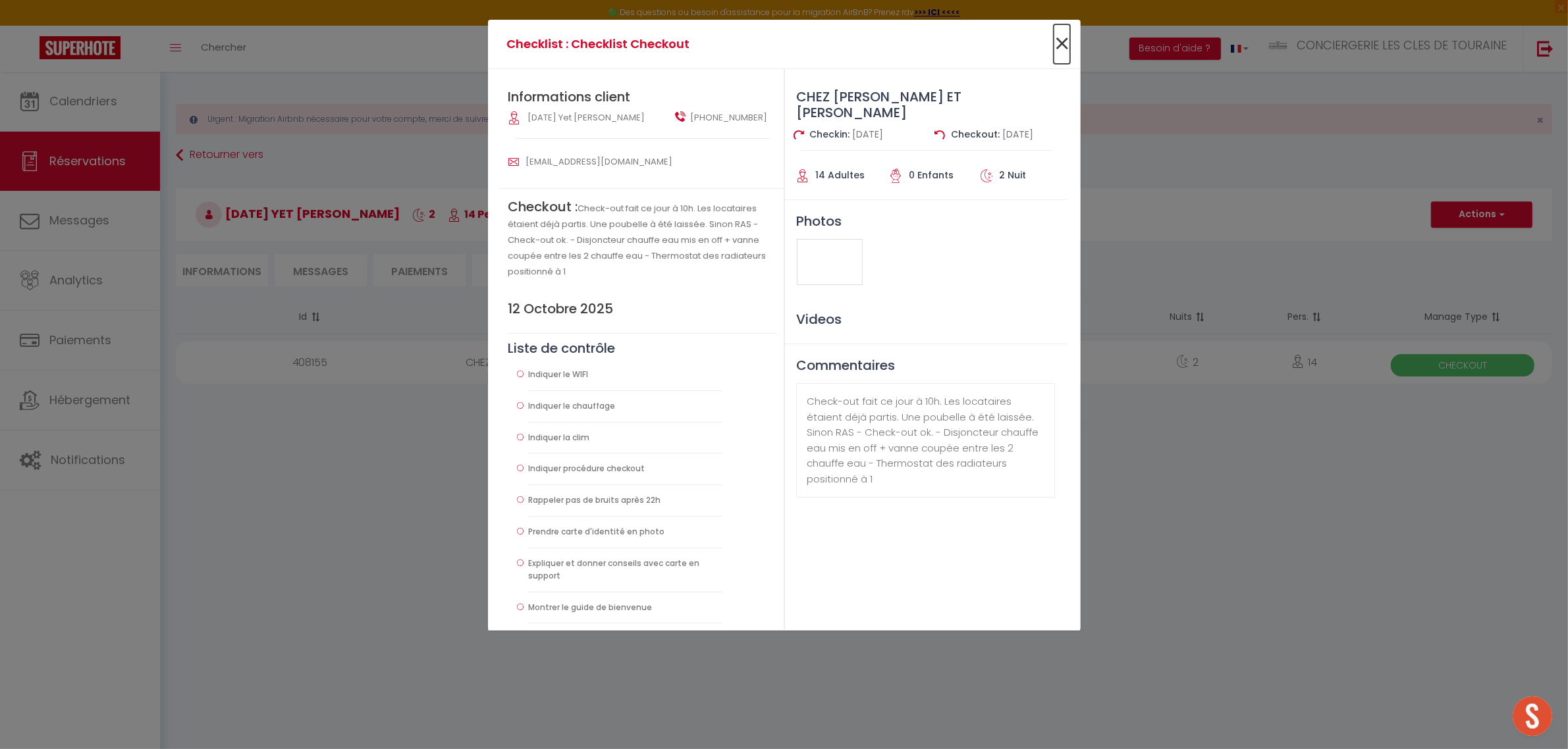
click at [1066, 44] on span "×" at bounding box center [1061, 45] width 17 height 40
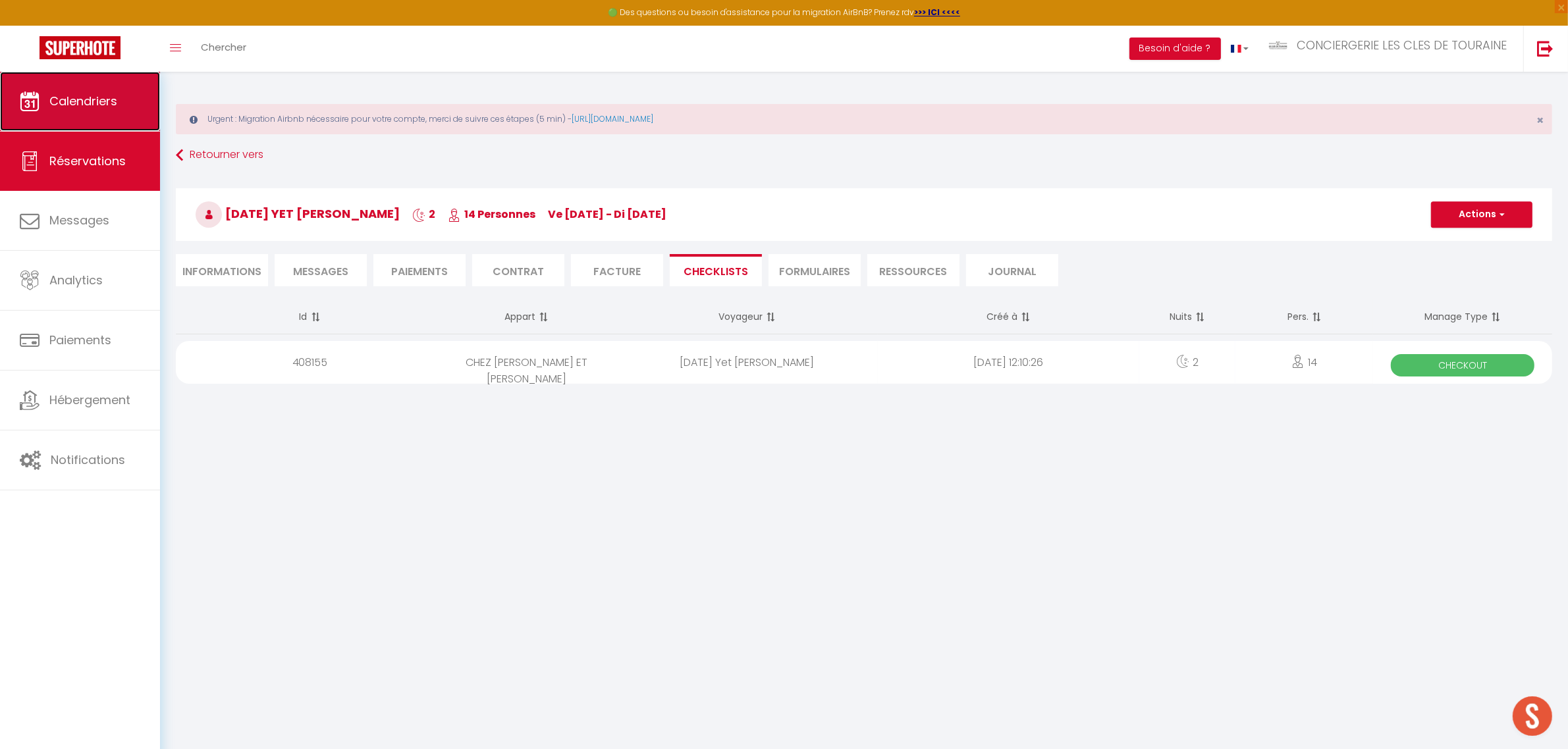
click at [94, 114] on link "Calendriers" at bounding box center [79, 101] width 160 height 60
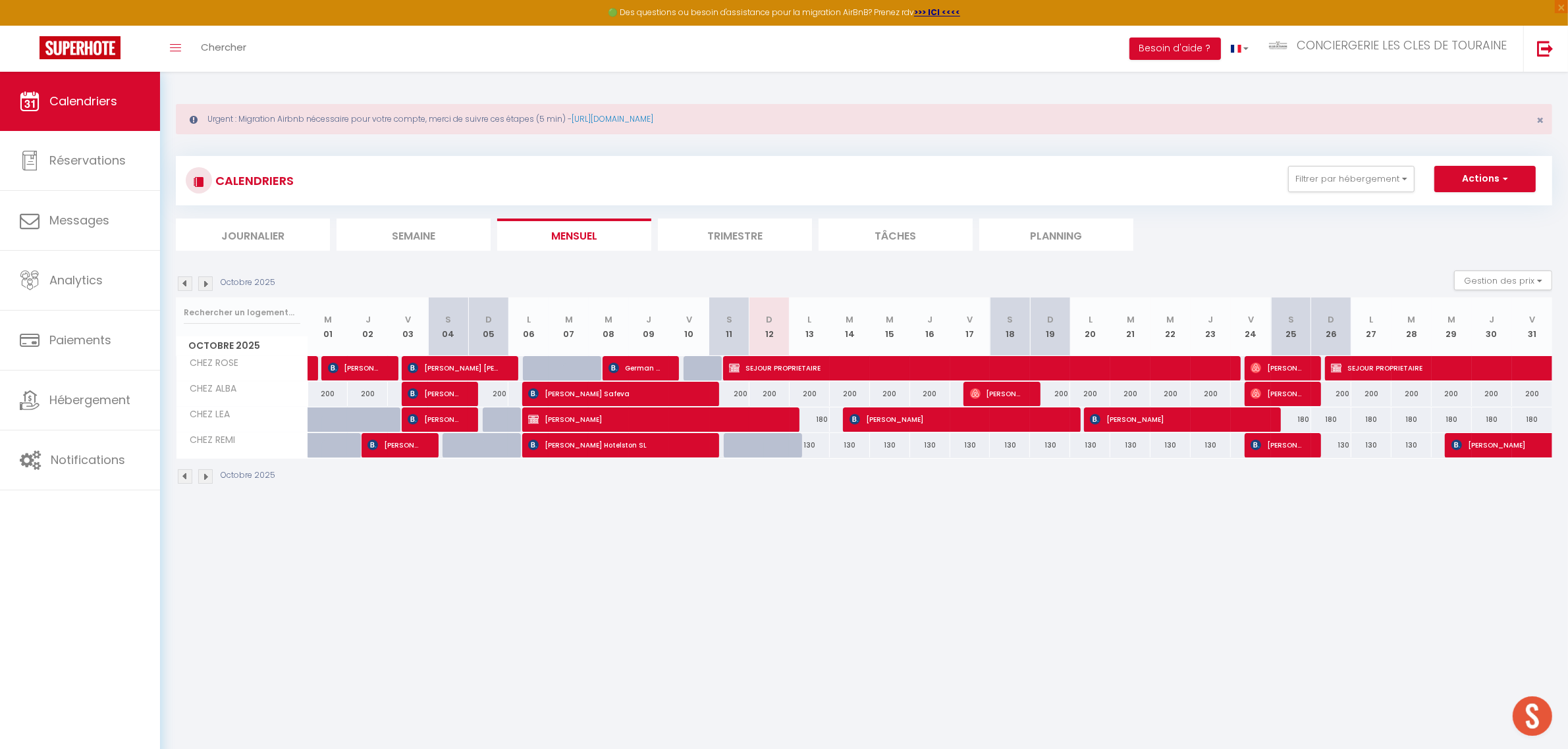
click at [1533, 116] on div "Urgent : Migration Airbnb nécessaire pour votre compte, merci de suivre ces éta…" at bounding box center [863, 119] width 1376 height 30
click at [1539, 120] on span "×" at bounding box center [1539, 120] width 7 height 17
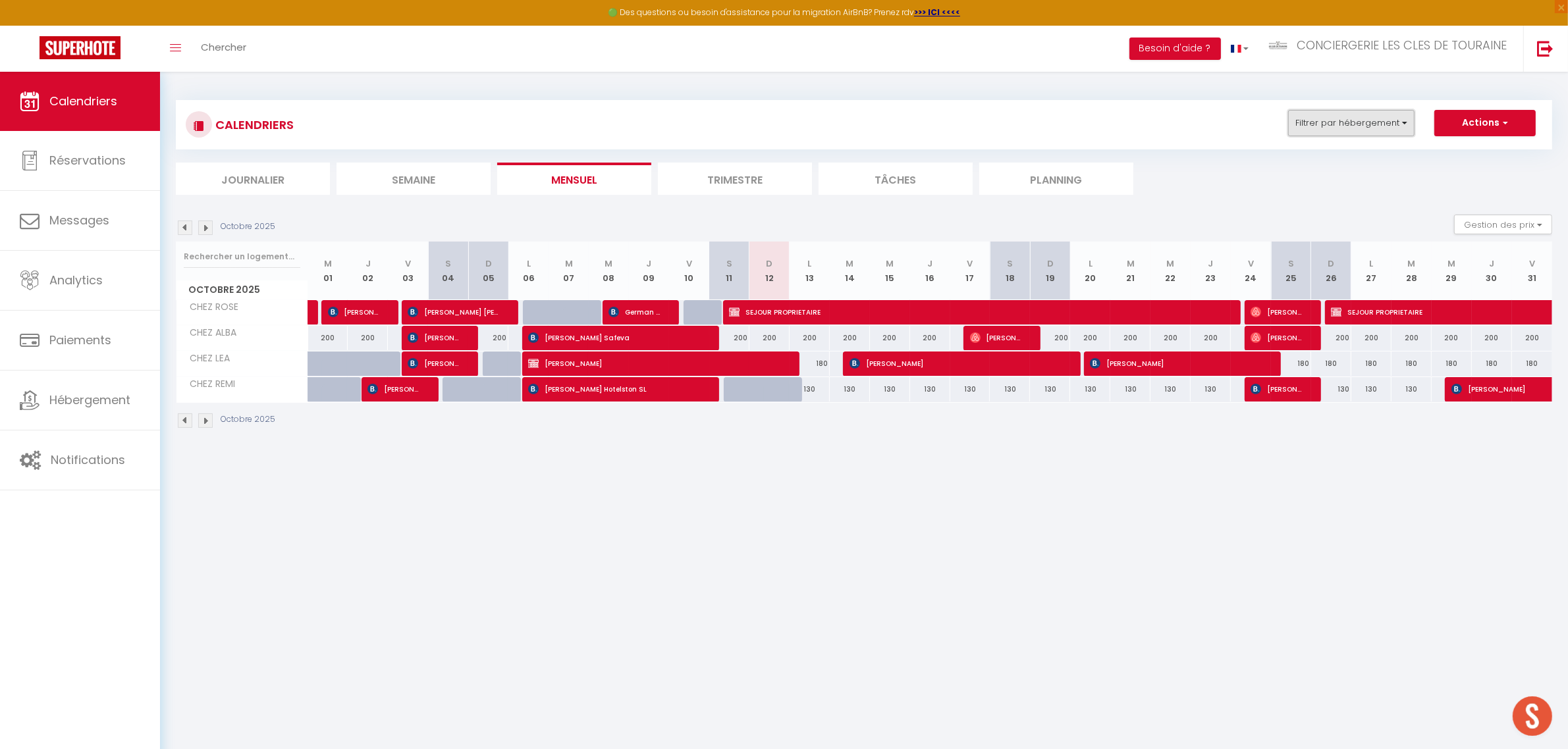
click at [1344, 123] on button "Filtrer par hébergement" at bounding box center [1350, 123] width 126 height 27
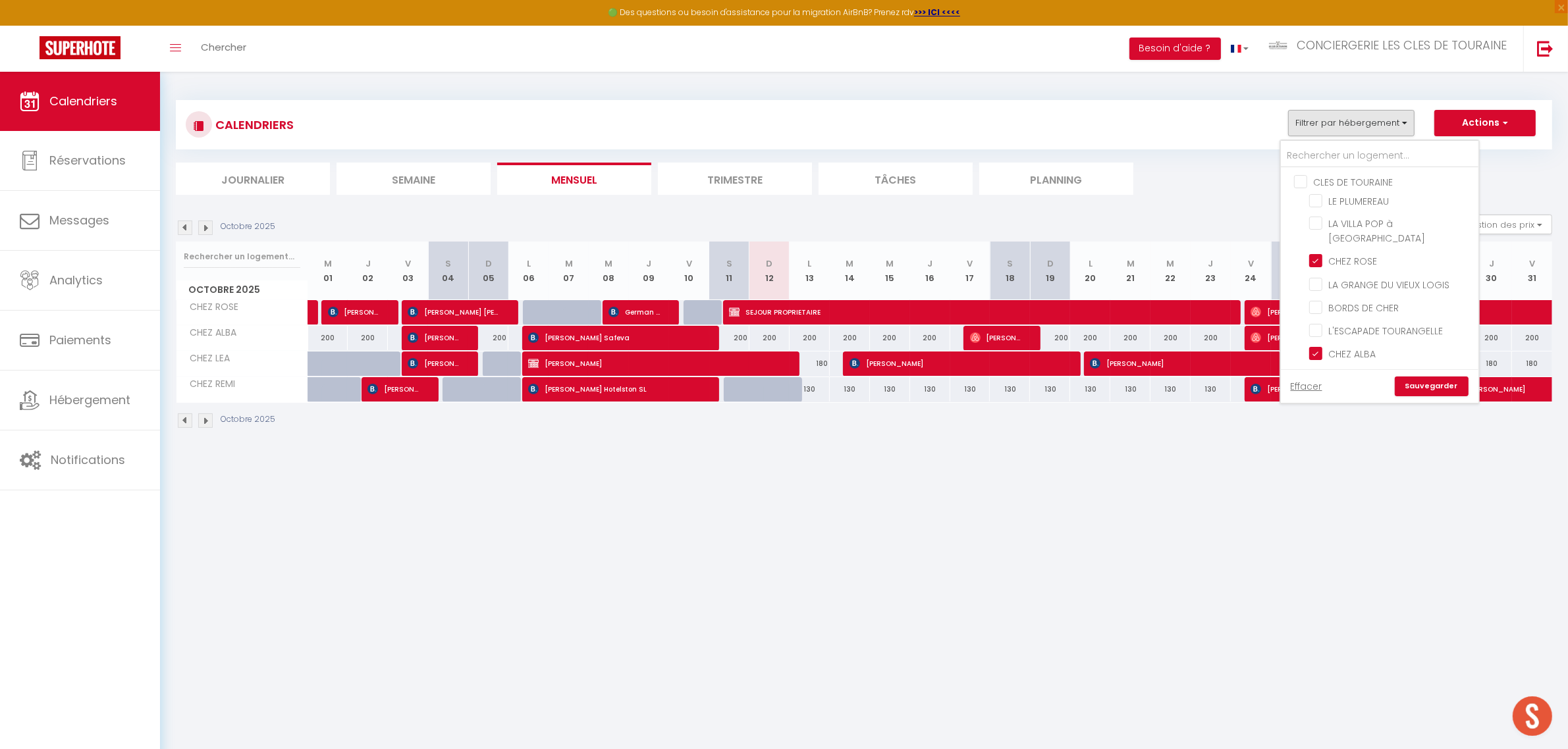
click at [1299, 181] on input "CLES DE TOURAINE" at bounding box center [1392, 181] width 198 height 13
checkbox input "true"
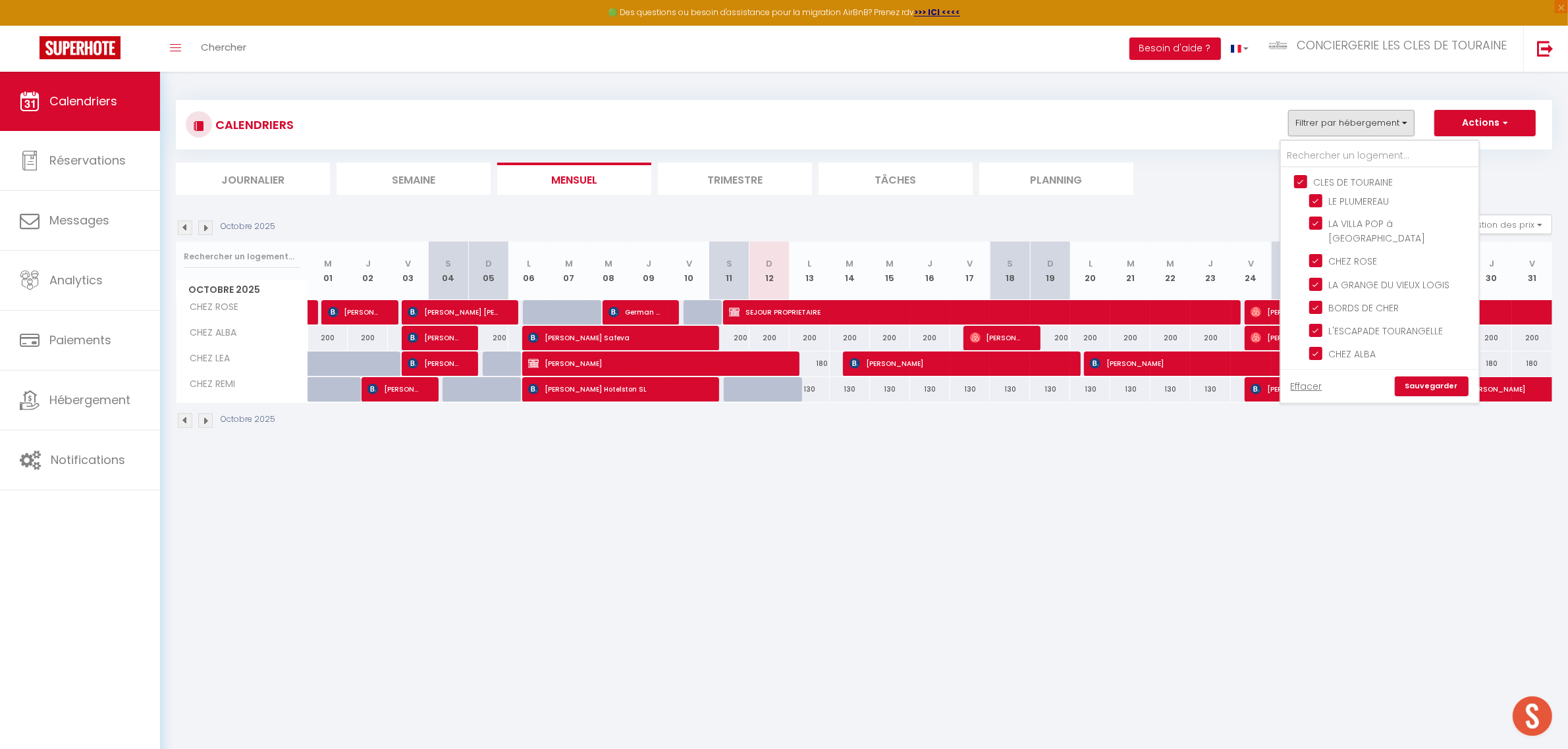
checkbox input "true"
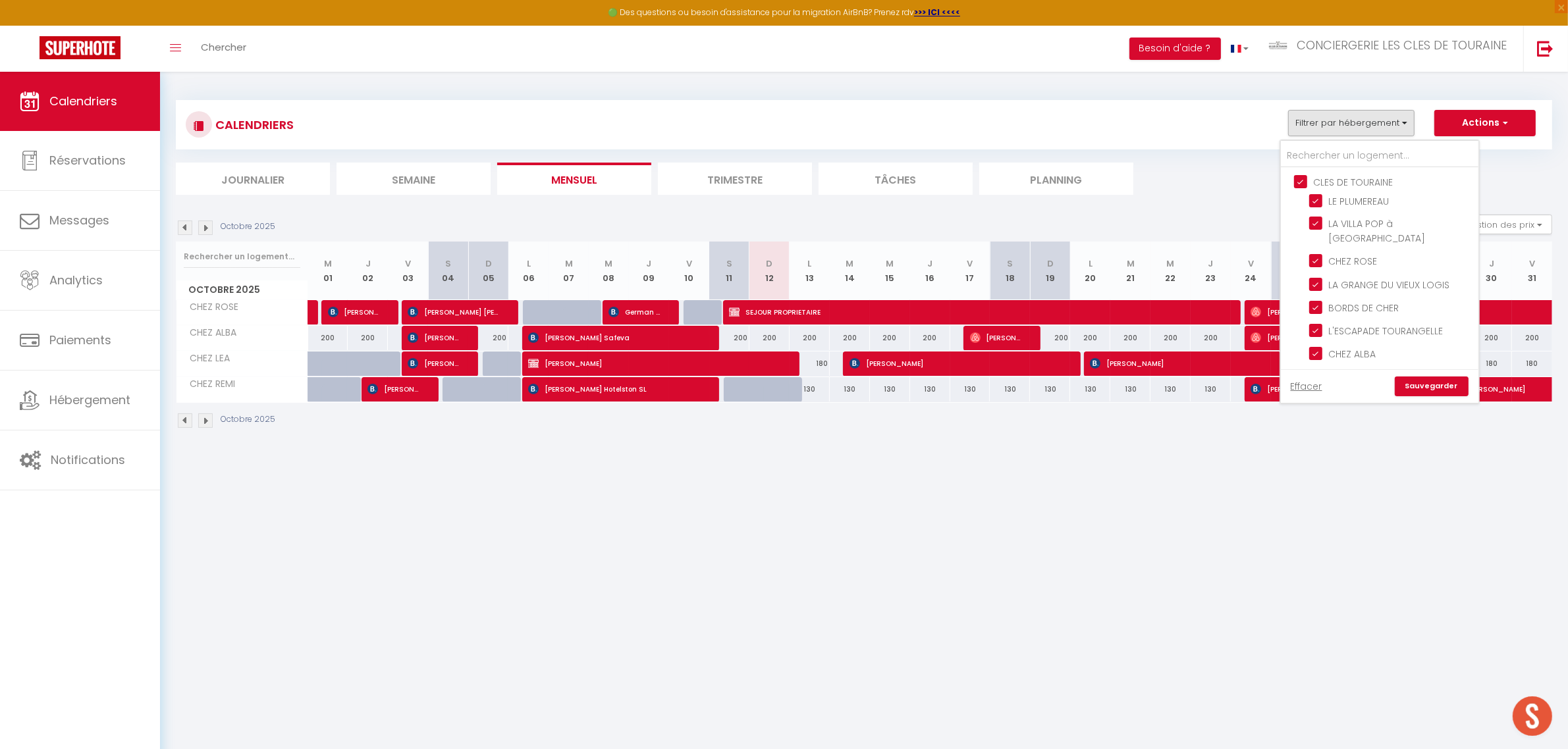
checkbox input "true"
checkbox input "false"
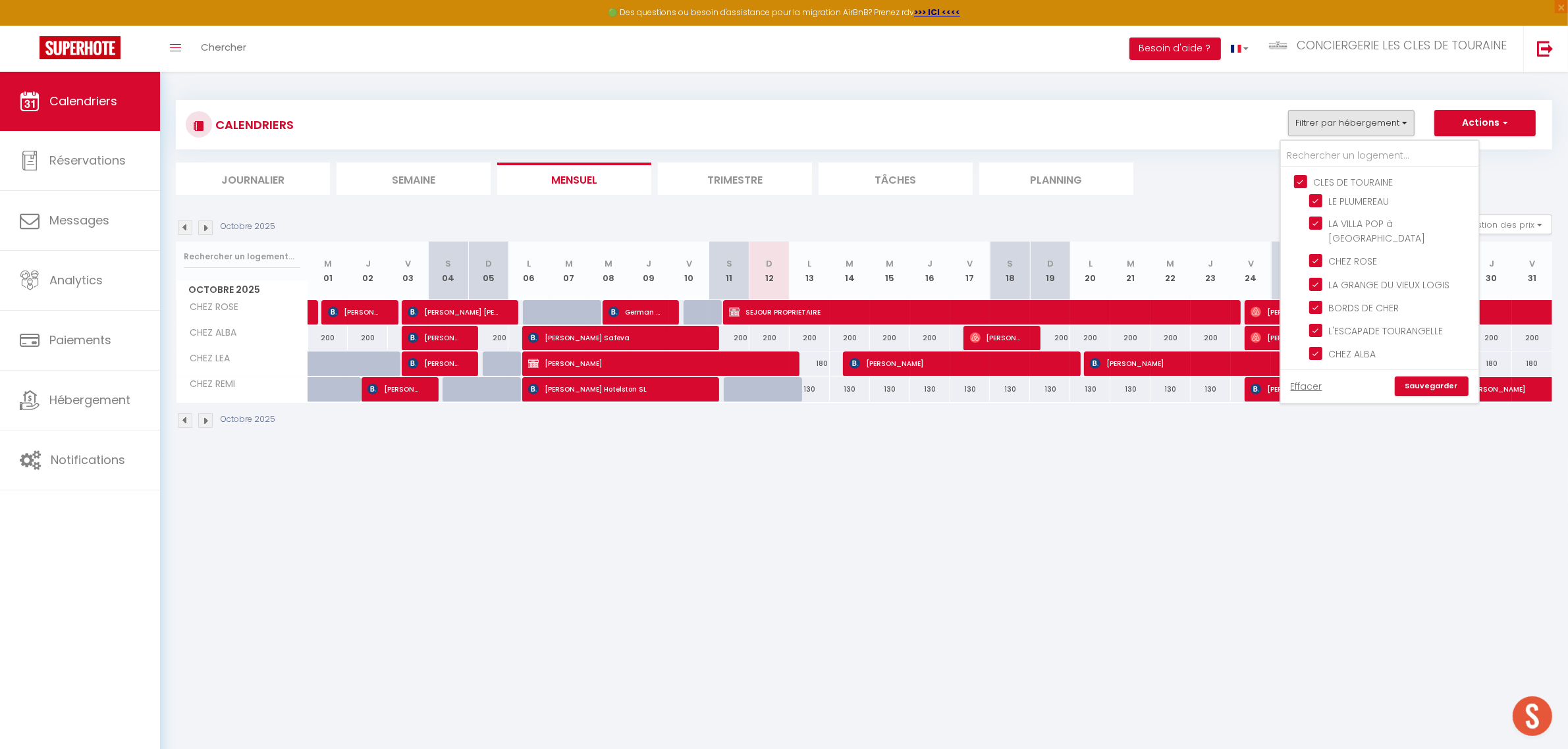
checkbox input "false"
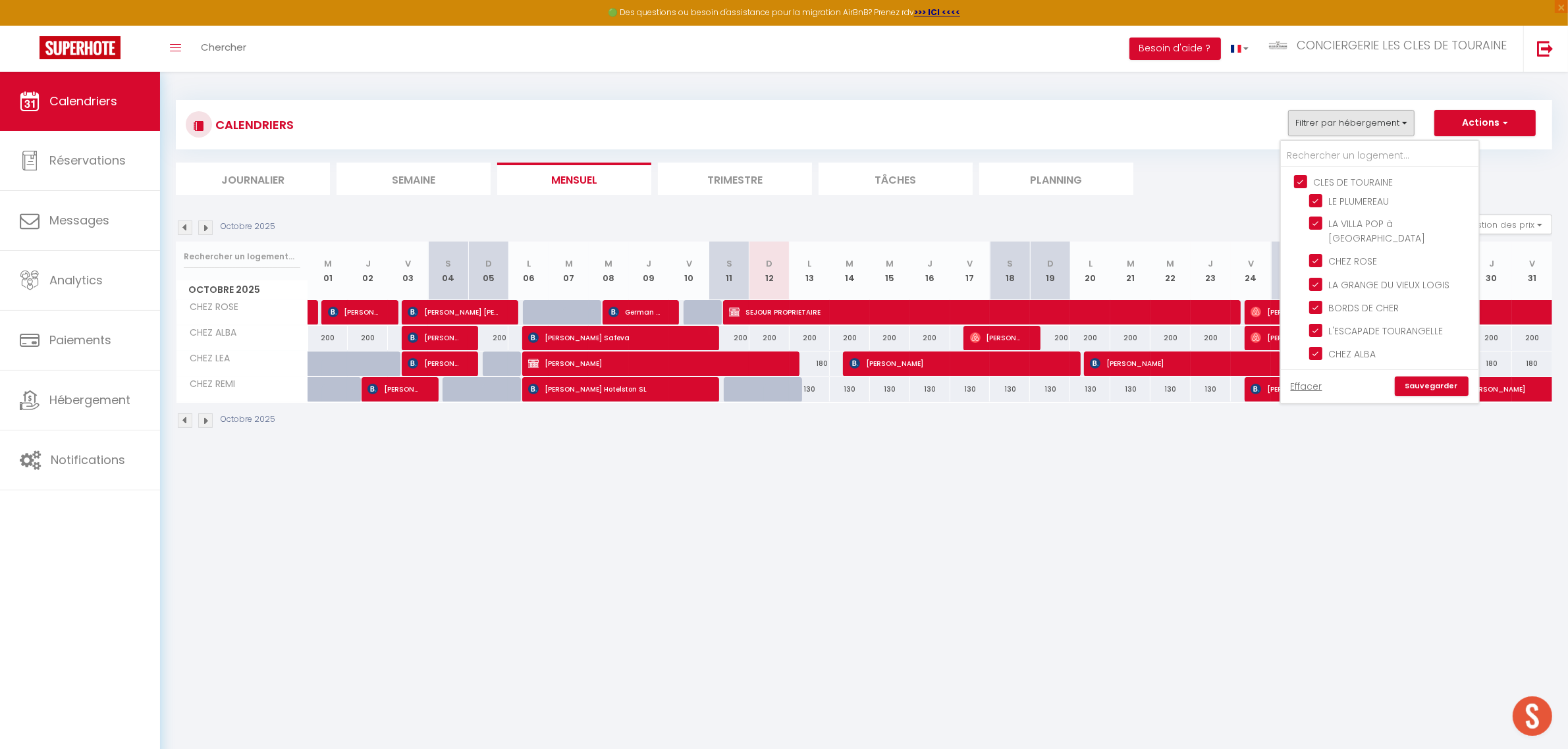
checkbox input "false"
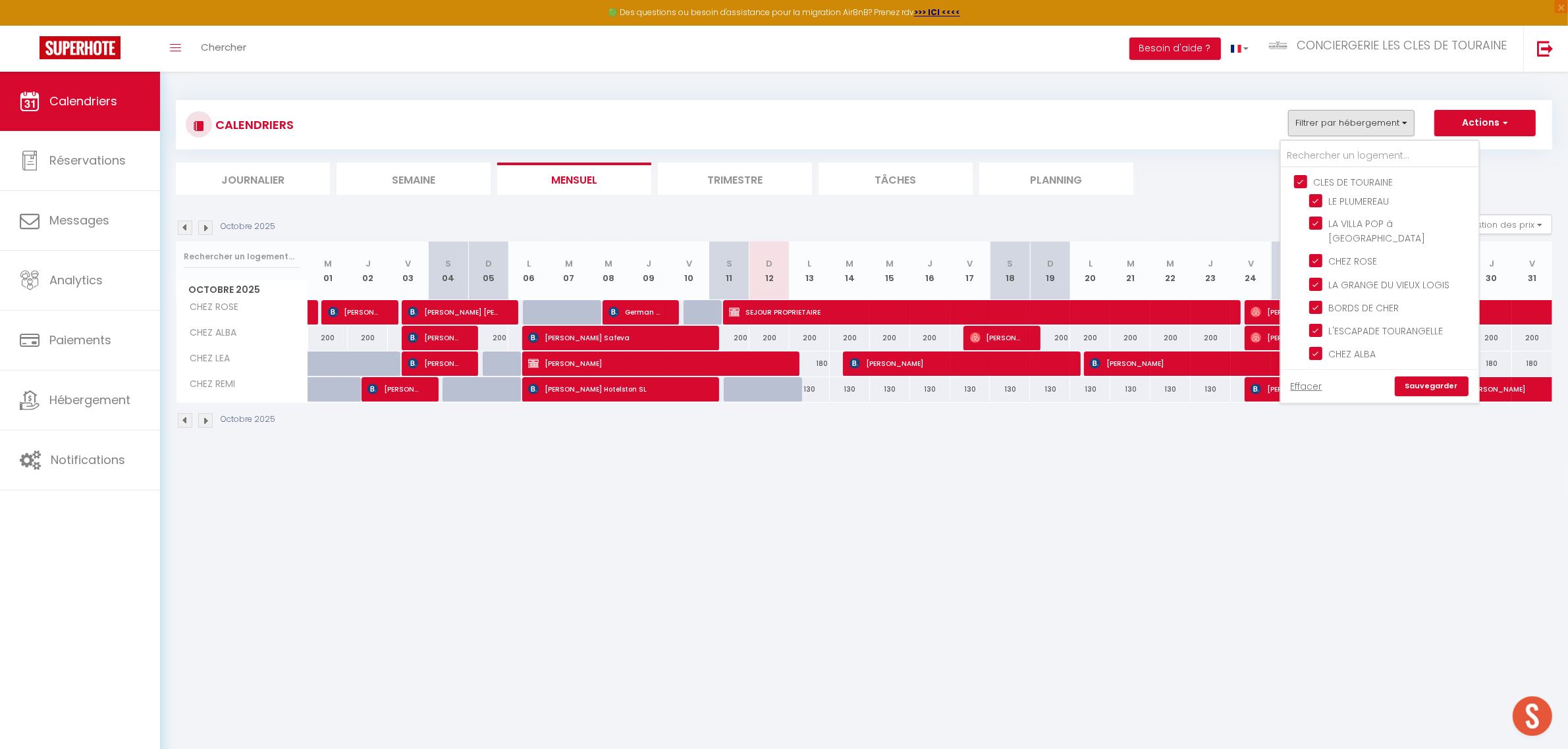
checkbox input "false"
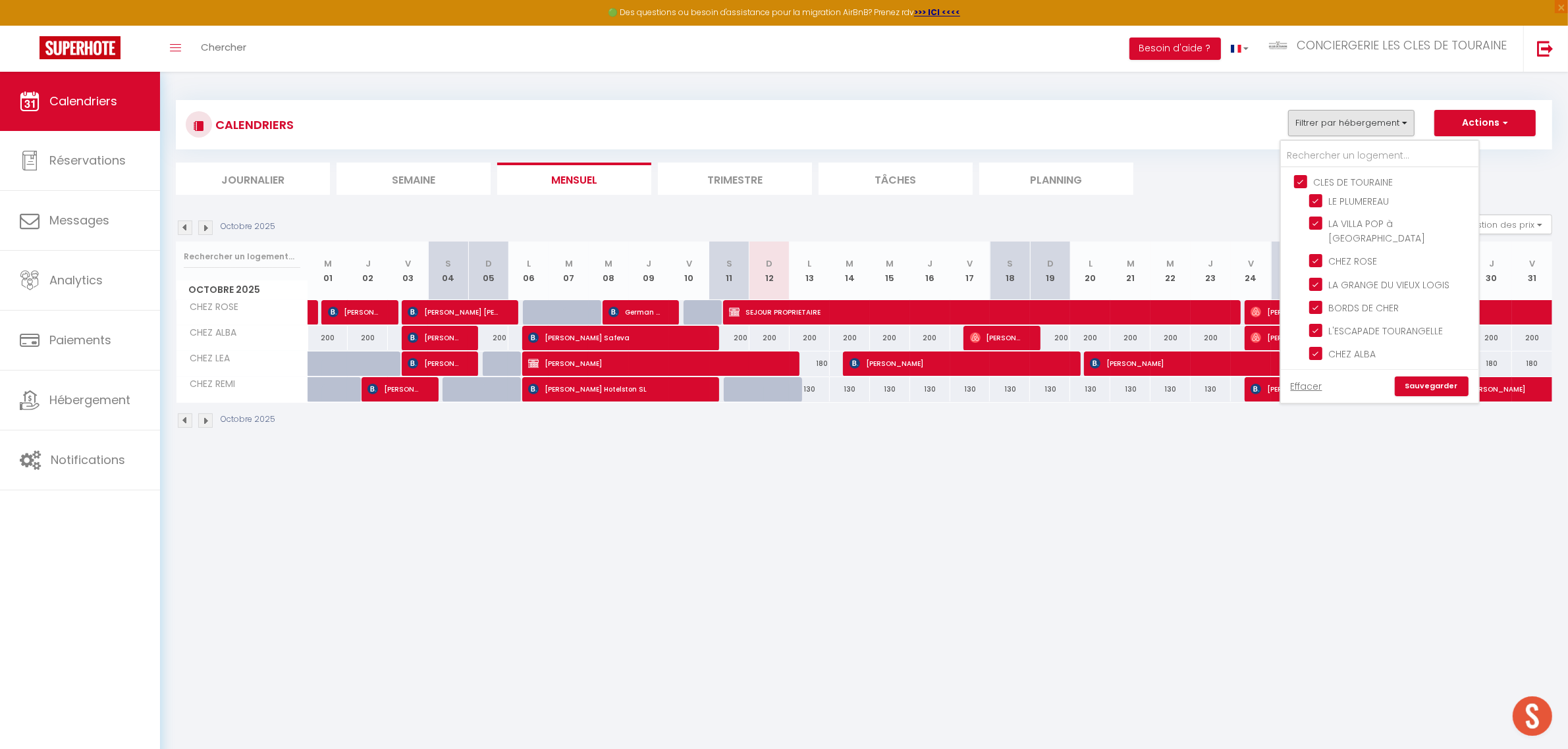
checkbox input "false"
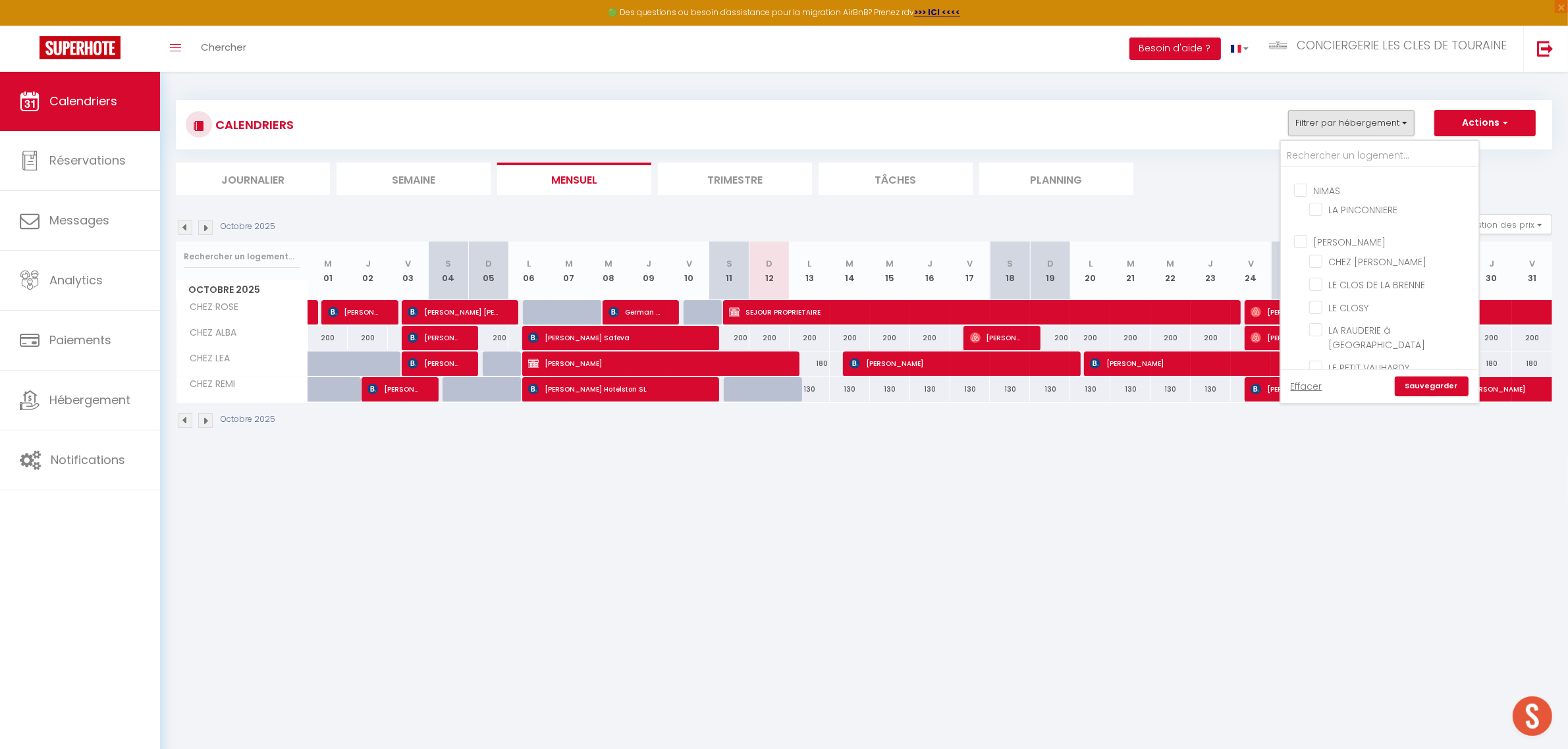
click at [1443, 389] on link "Sauvegarder" at bounding box center [1431, 386] width 74 height 20
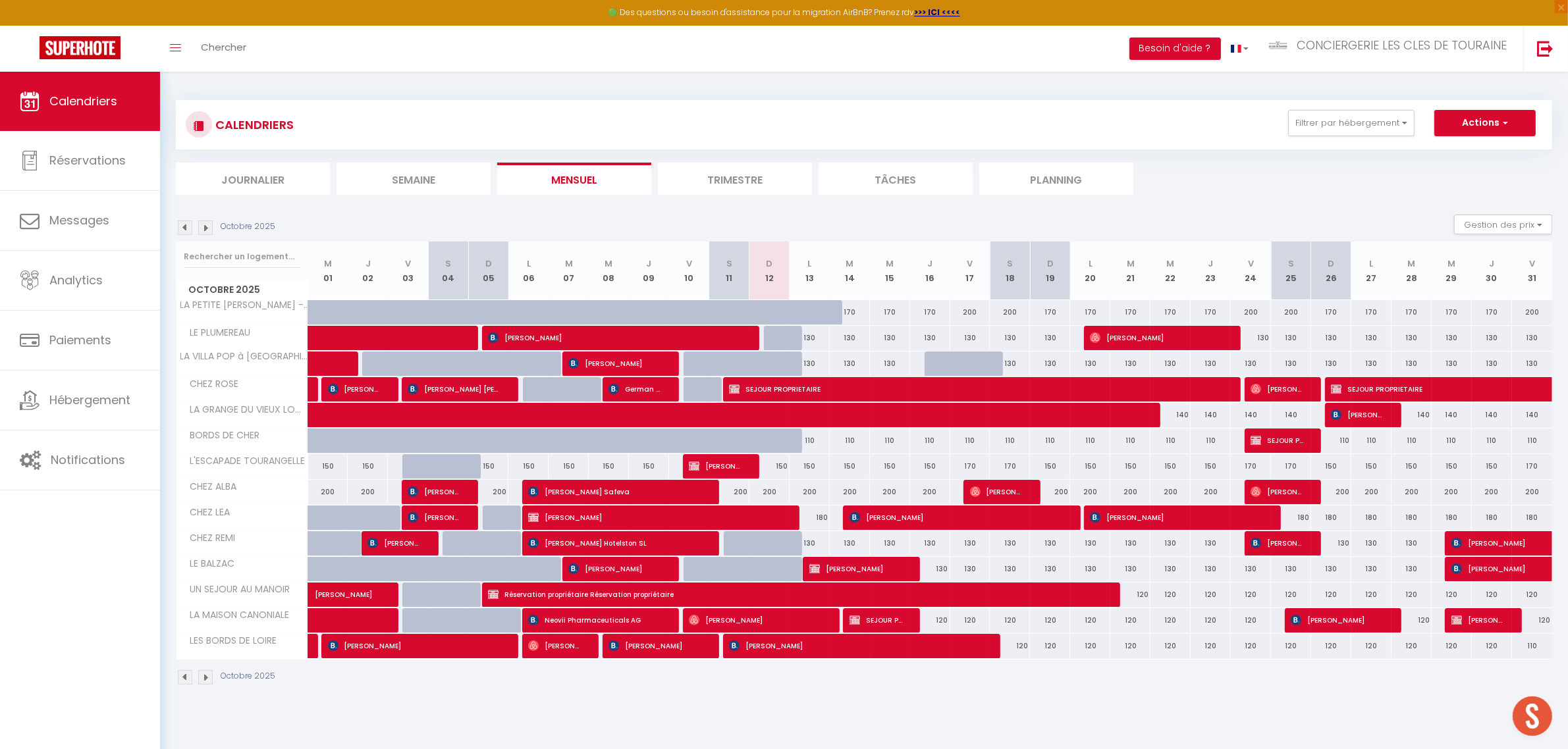
click at [426, 179] on li "Semaine" at bounding box center [413, 179] width 154 height 32
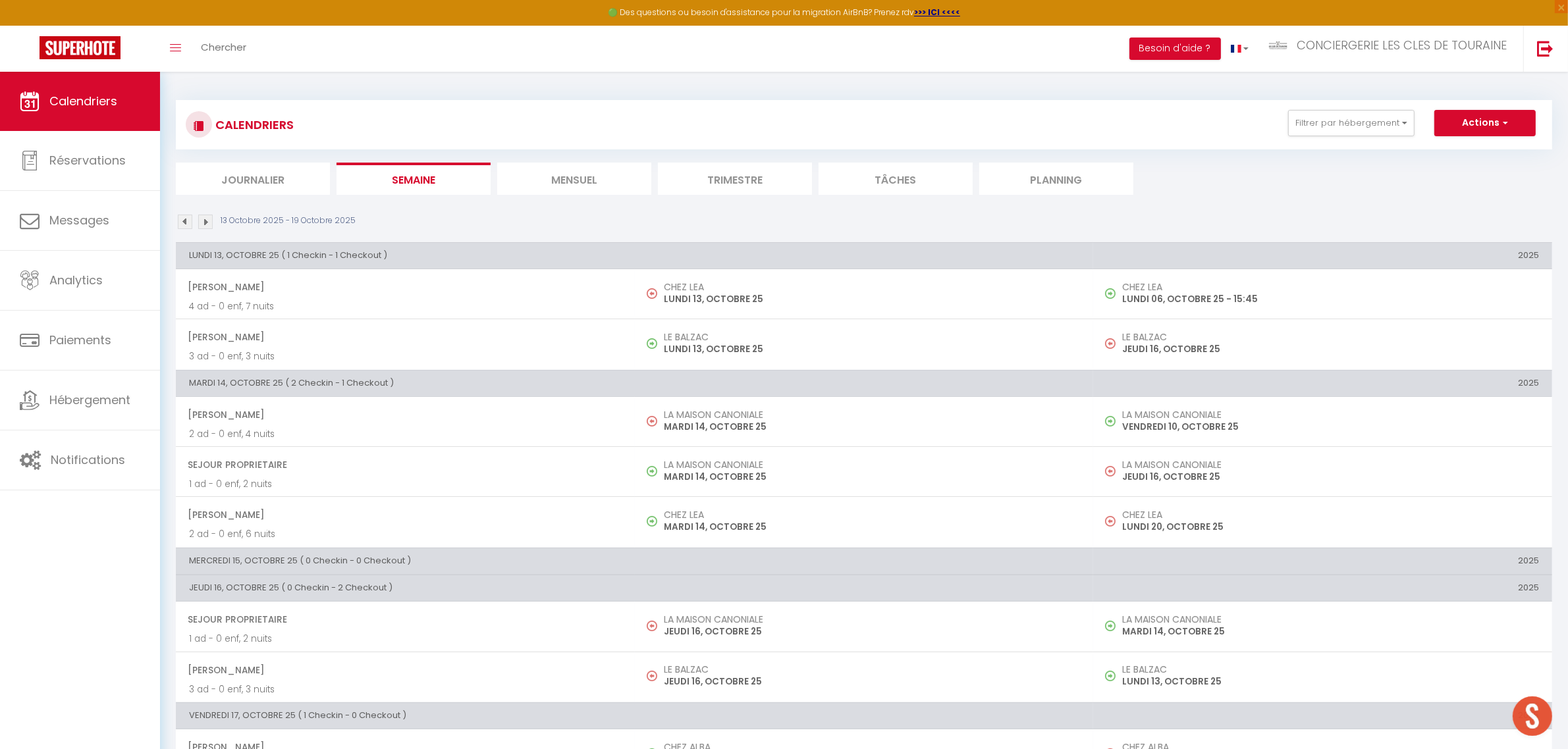
click at [208, 221] on img at bounding box center [205, 222] width 15 height 15
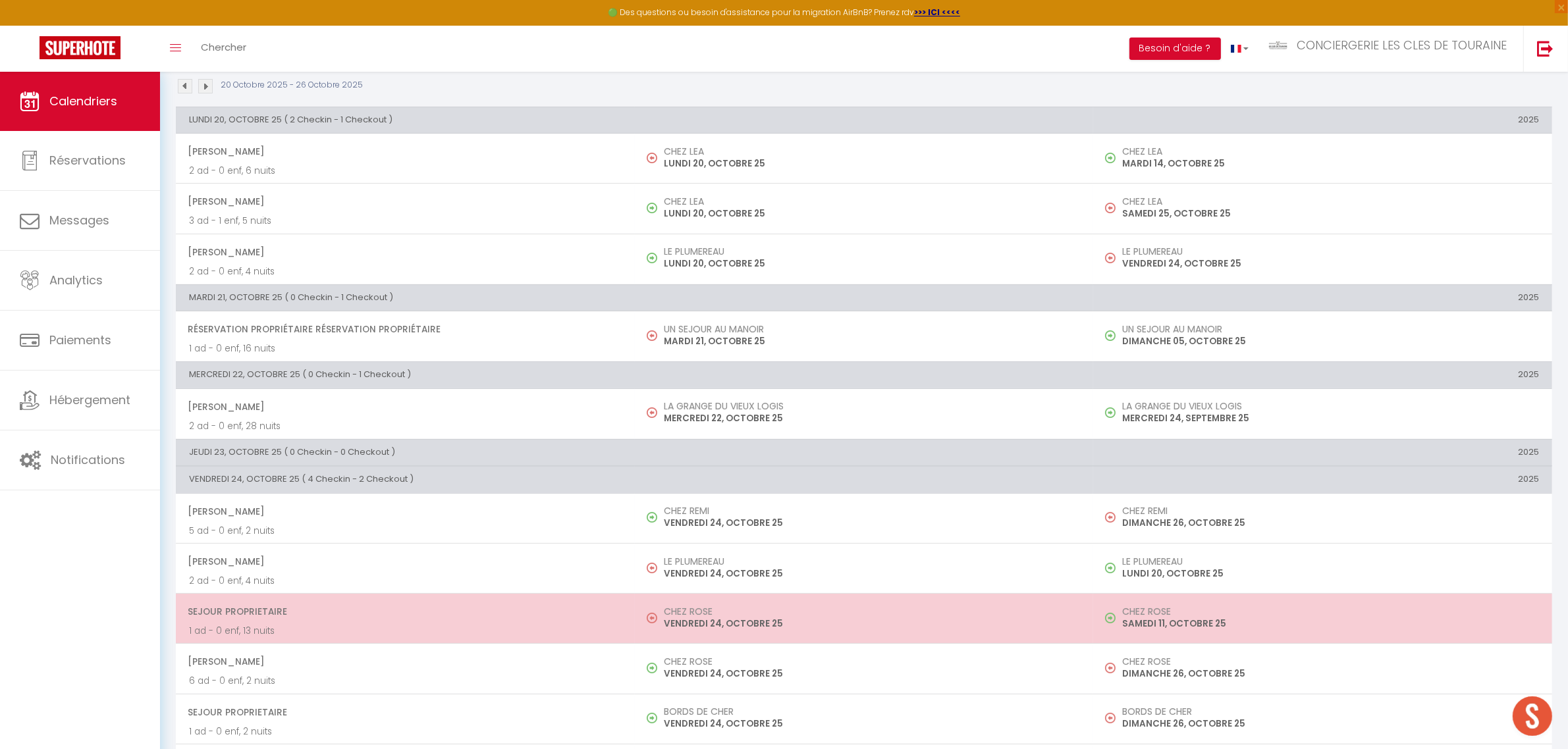
scroll to position [165, 0]
